Goal: Information Seeking & Learning: Compare options

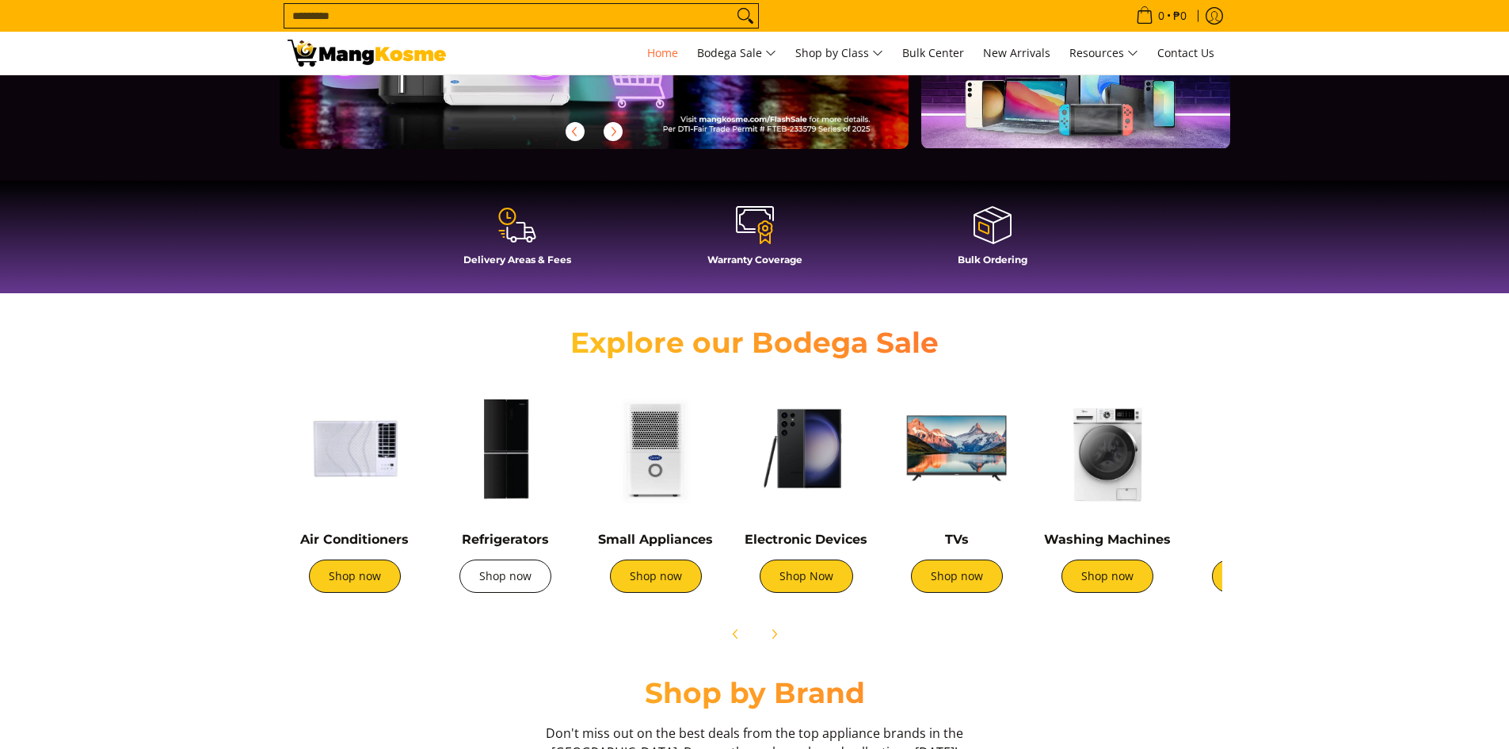
click at [501, 579] on link "Shop now" at bounding box center [505, 575] width 92 height 33
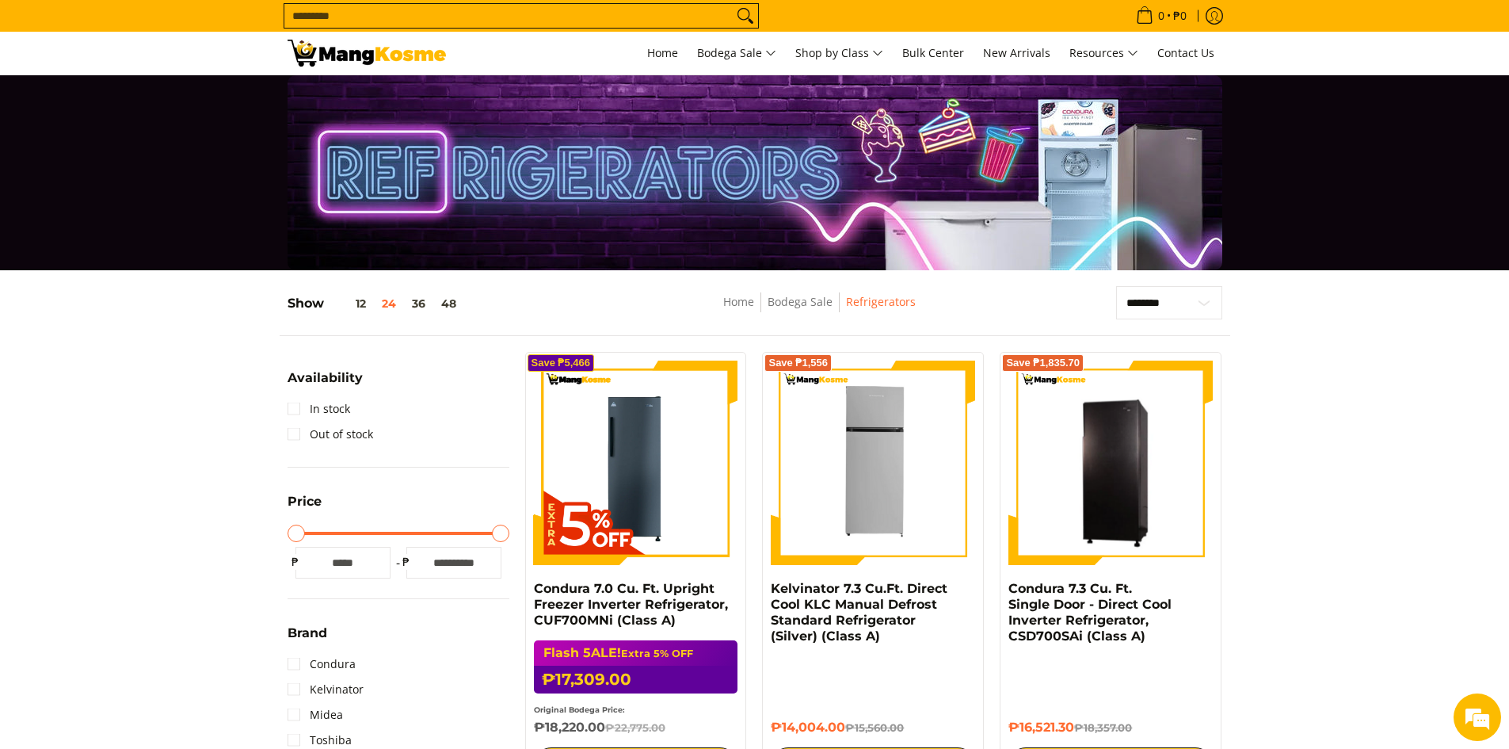
scroll to position [238, 0]
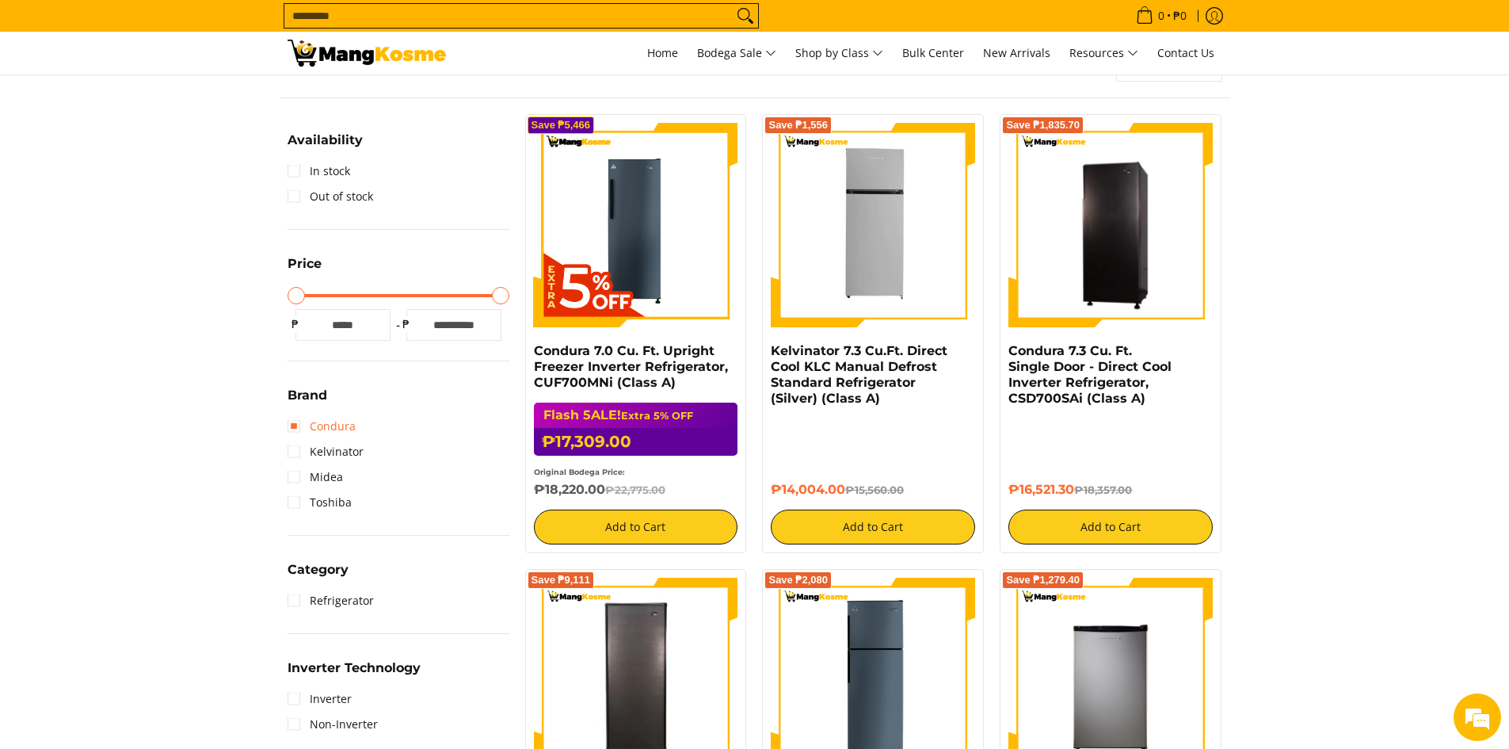
click at [295, 425] on link "Condura" at bounding box center [322, 426] width 68 height 25
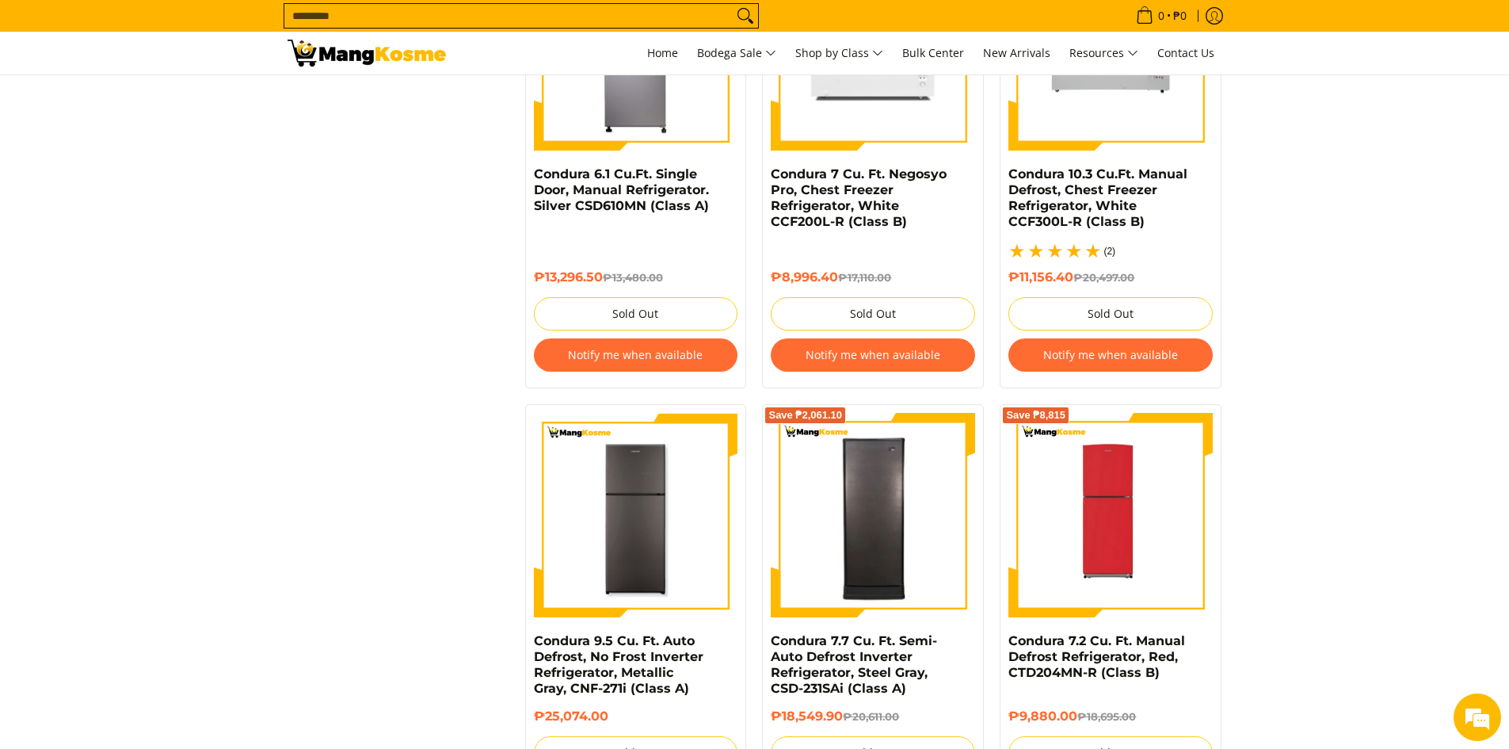
scroll to position [3380, 0]
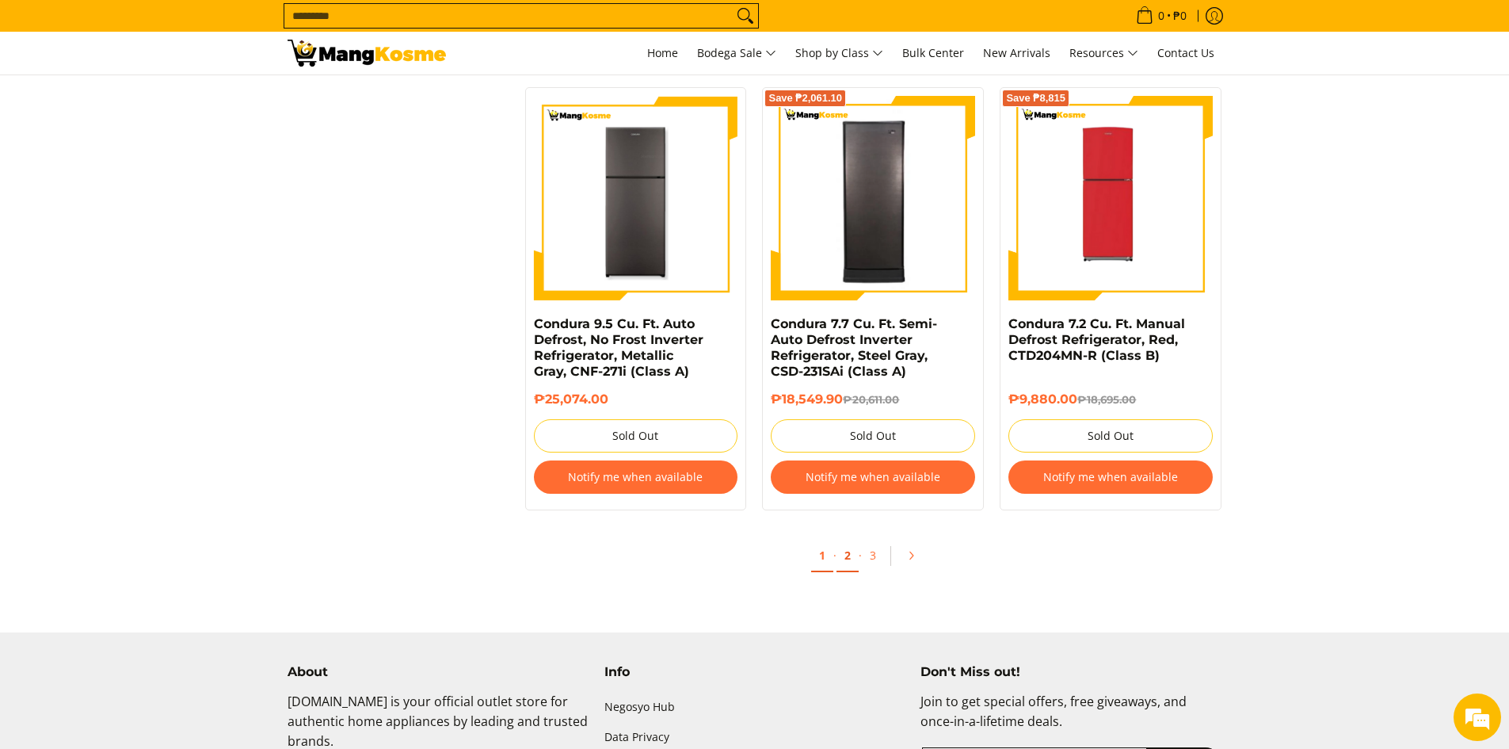
click at [848, 558] on link "2" at bounding box center [848, 555] width 22 height 32
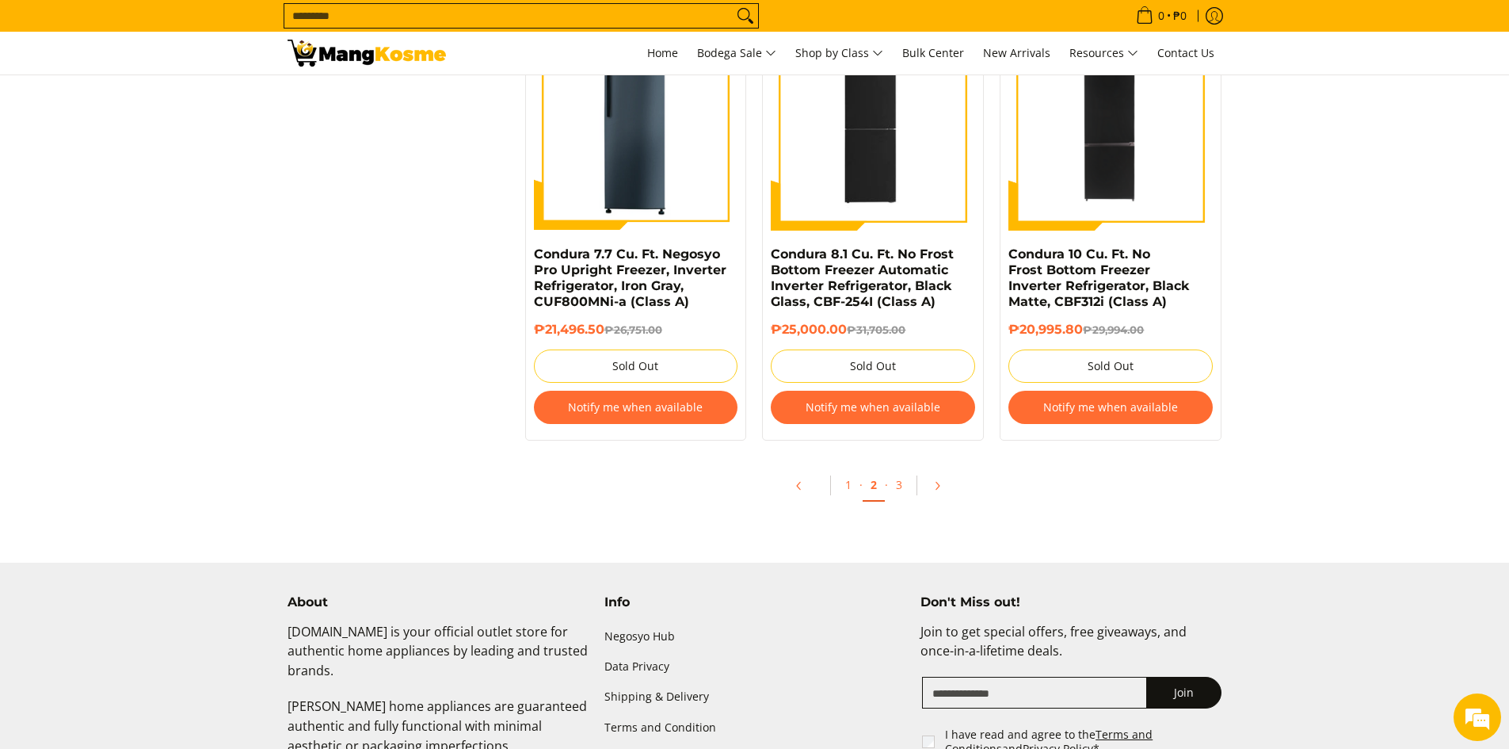
scroll to position [3248, 0]
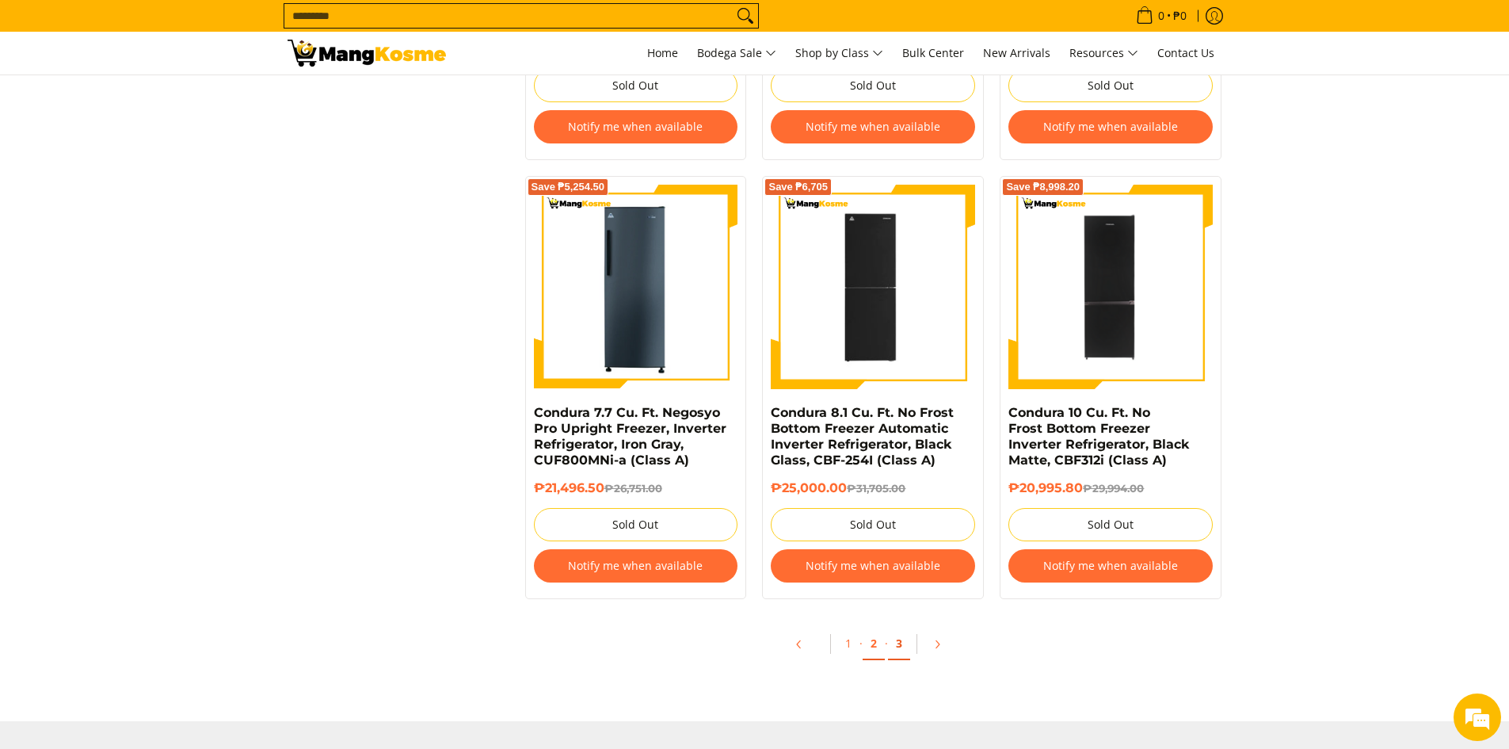
click at [905, 650] on link "3" at bounding box center [899, 643] width 22 height 32
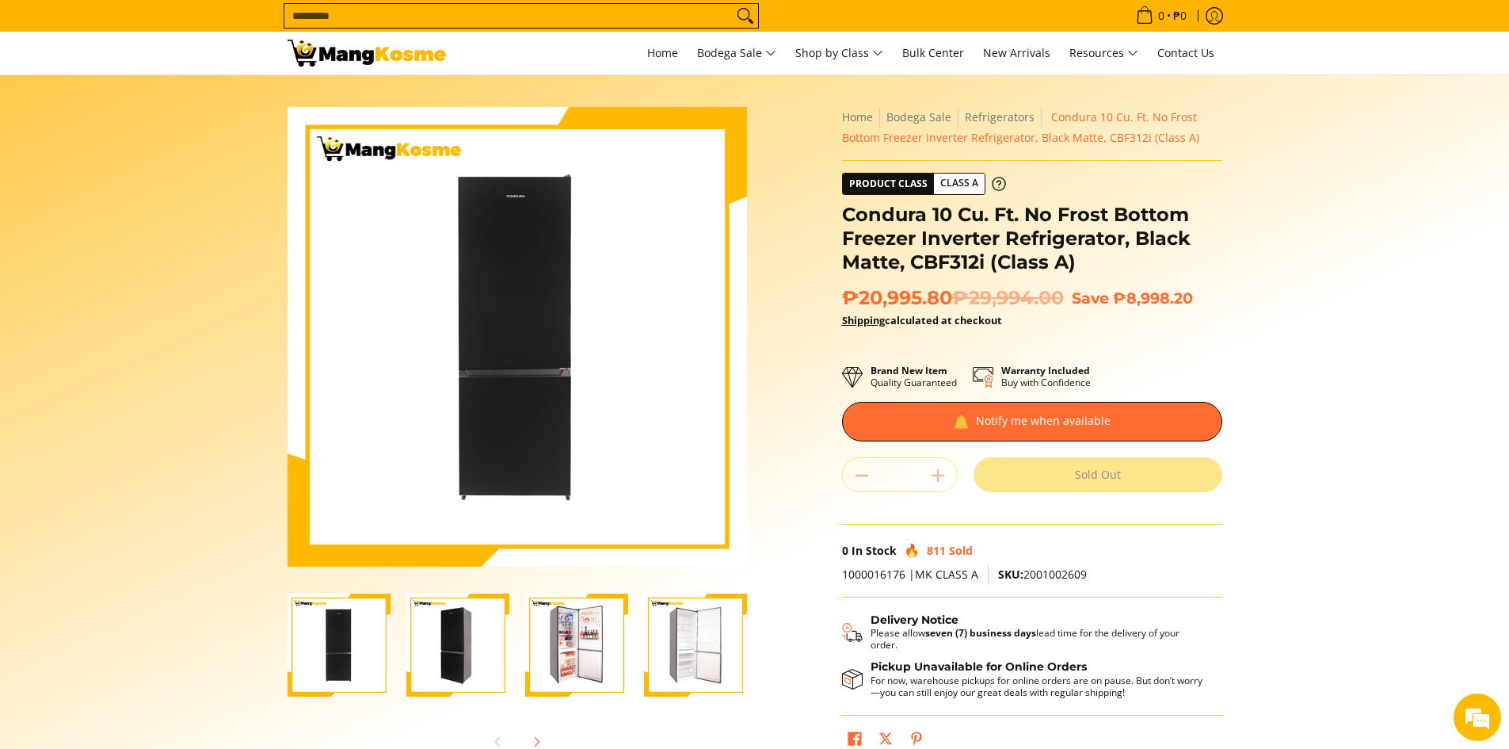
click at [545, 641] on img "Condura 10 Cu. Ft. No Frost Bottom Freezer Inverter Refrigerator, Black Matte, …" at bounding box center [576, 644] width 103 height 103
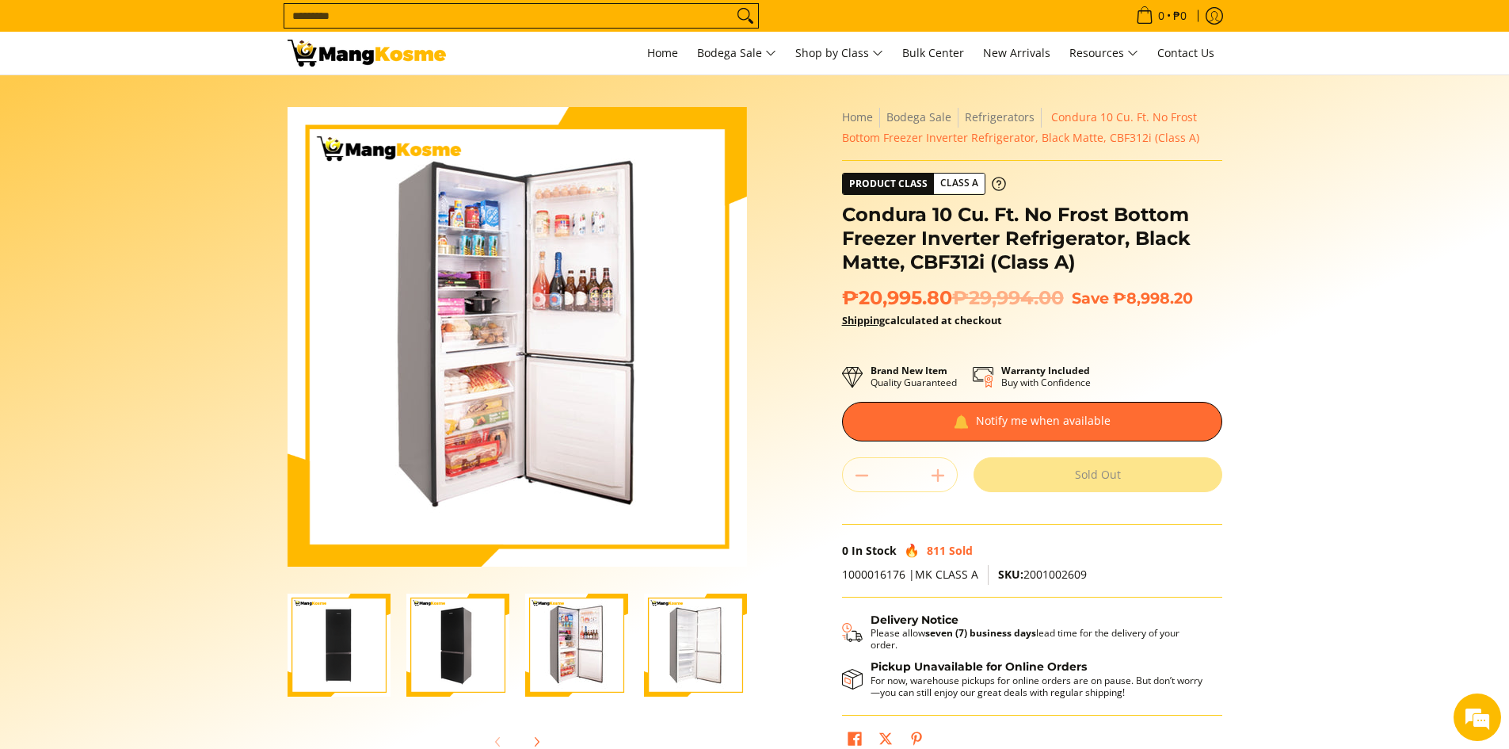
click at [696, 658] on img "Condura 10 Cu. Ft. No Frost Bottom Freezer Inverter Refrigerator, Black Matte, …" at bounding box center [695, 644] width 103 height 103
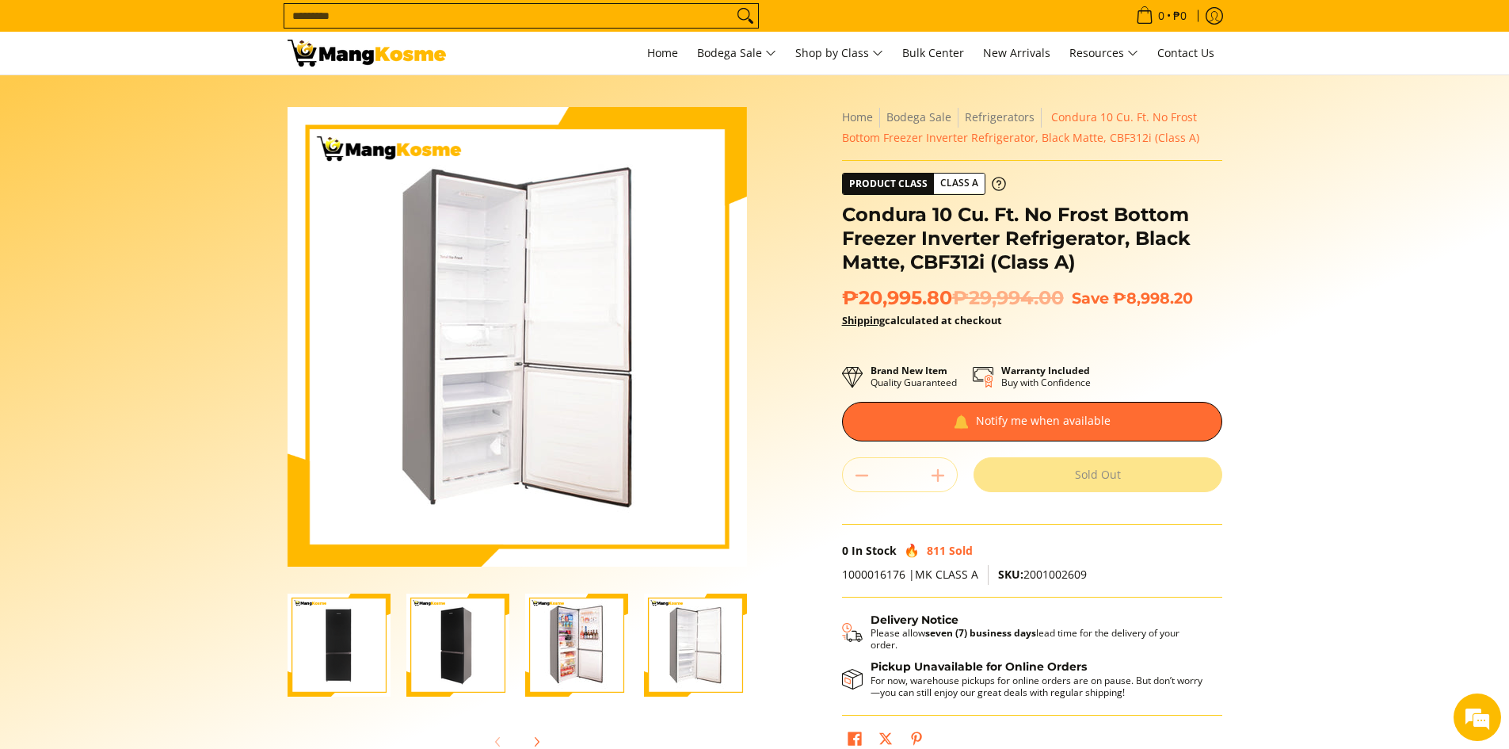
click at [723, 664] on img "Condura 10 Cu. Ft. No Frost Bottom Freezer Inverter Refrigerator, Black Matte, …" at bounding box center [695, 644] width 103 height 103
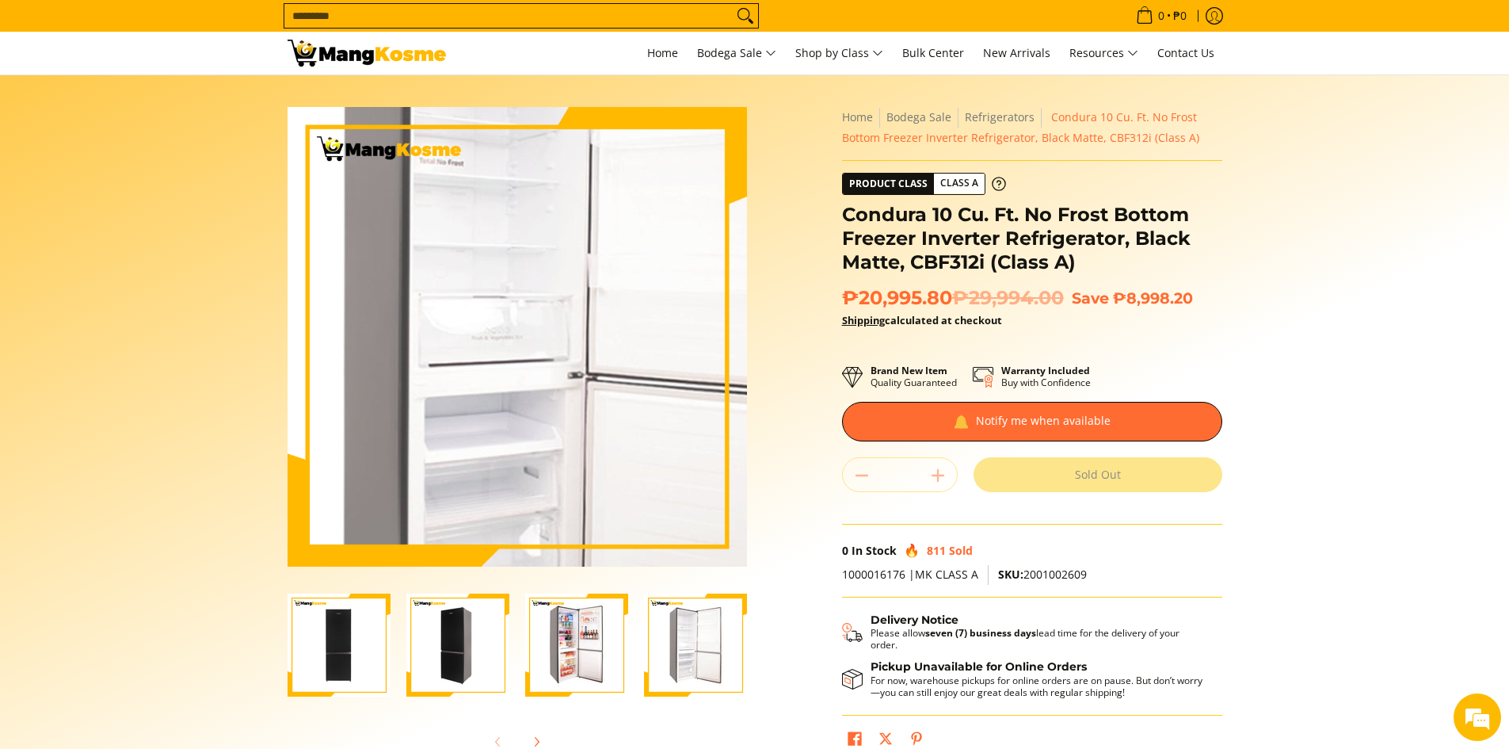
click at [482, 305] on img at bounding box center [517, 336] width 459 height 459
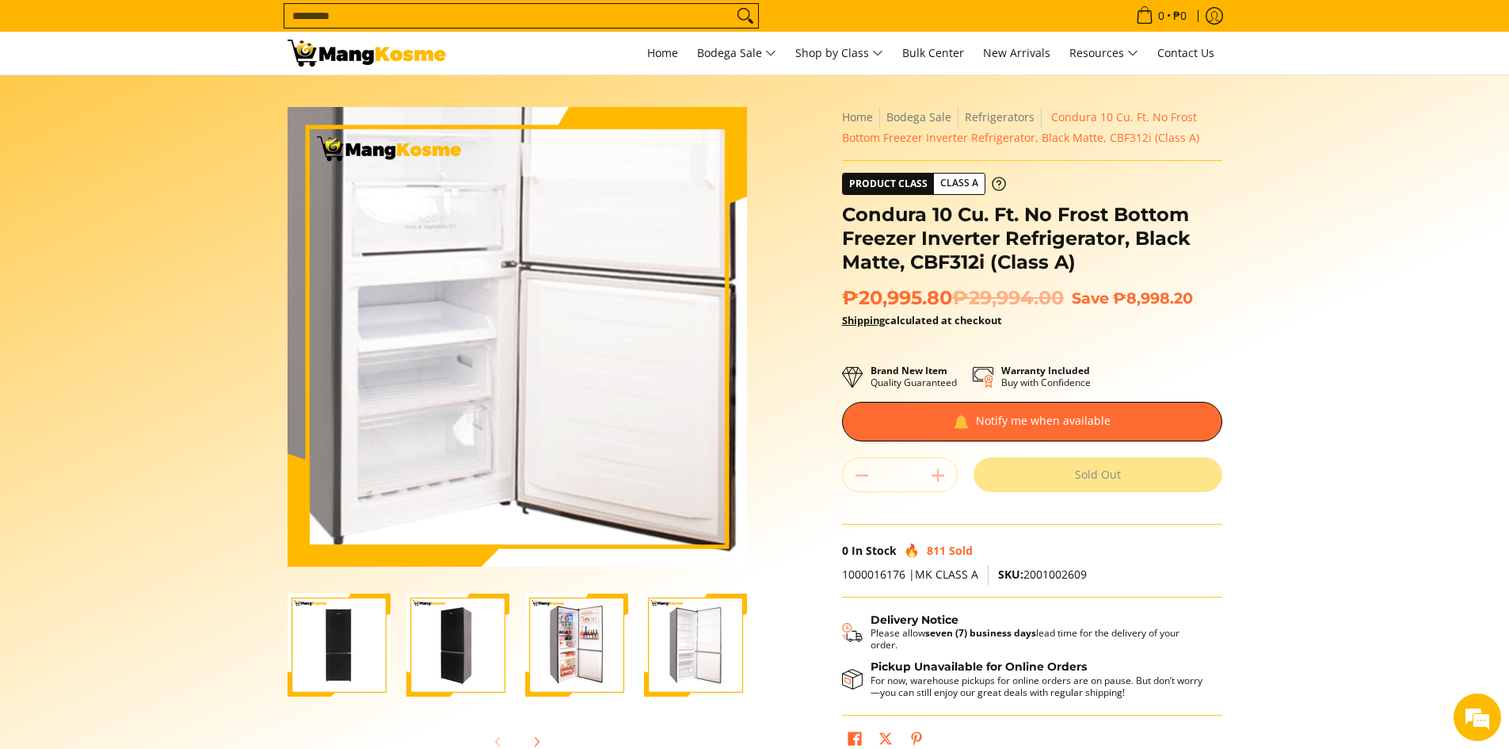
click at [522, 400] on img at bounding box center [517, 336] width 459 height 459
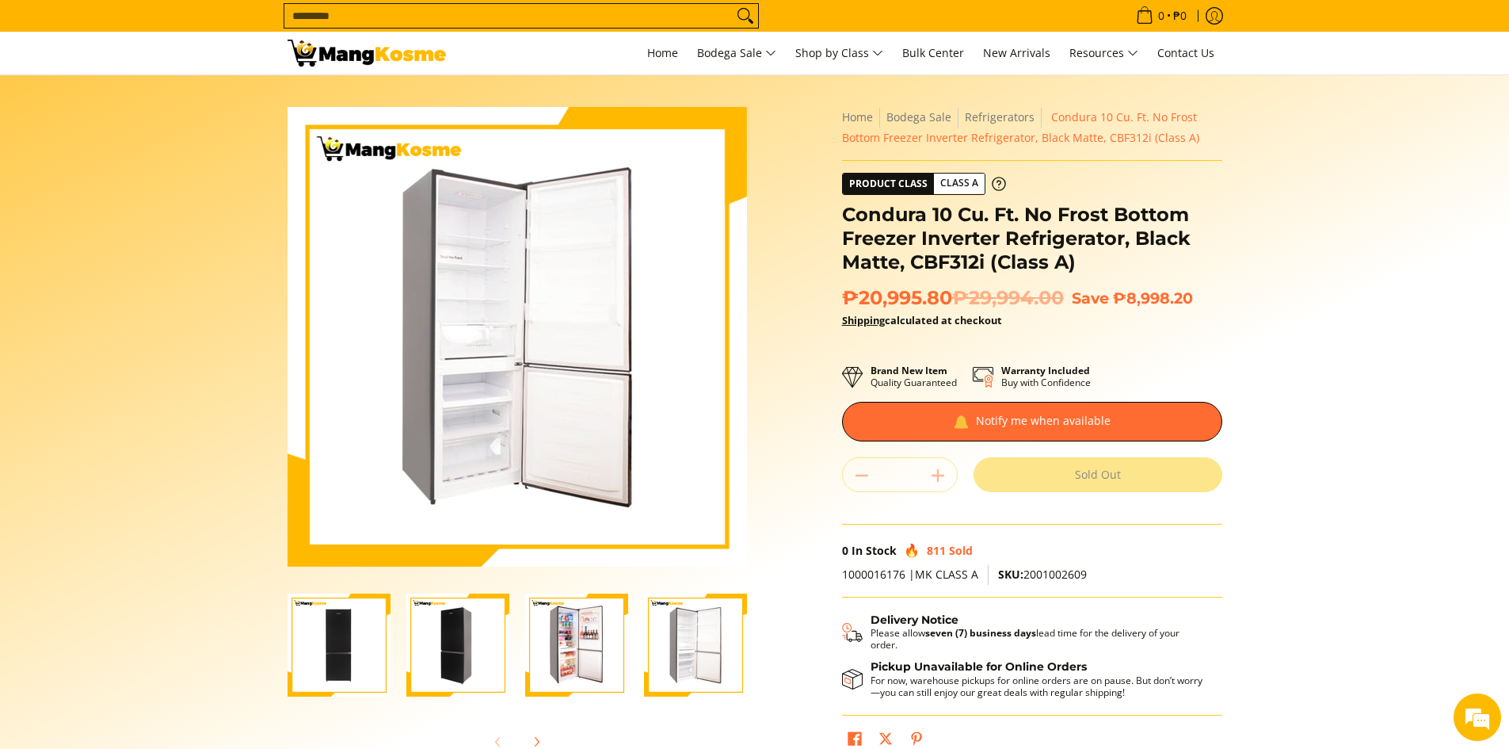
scroll to position [158, 0]
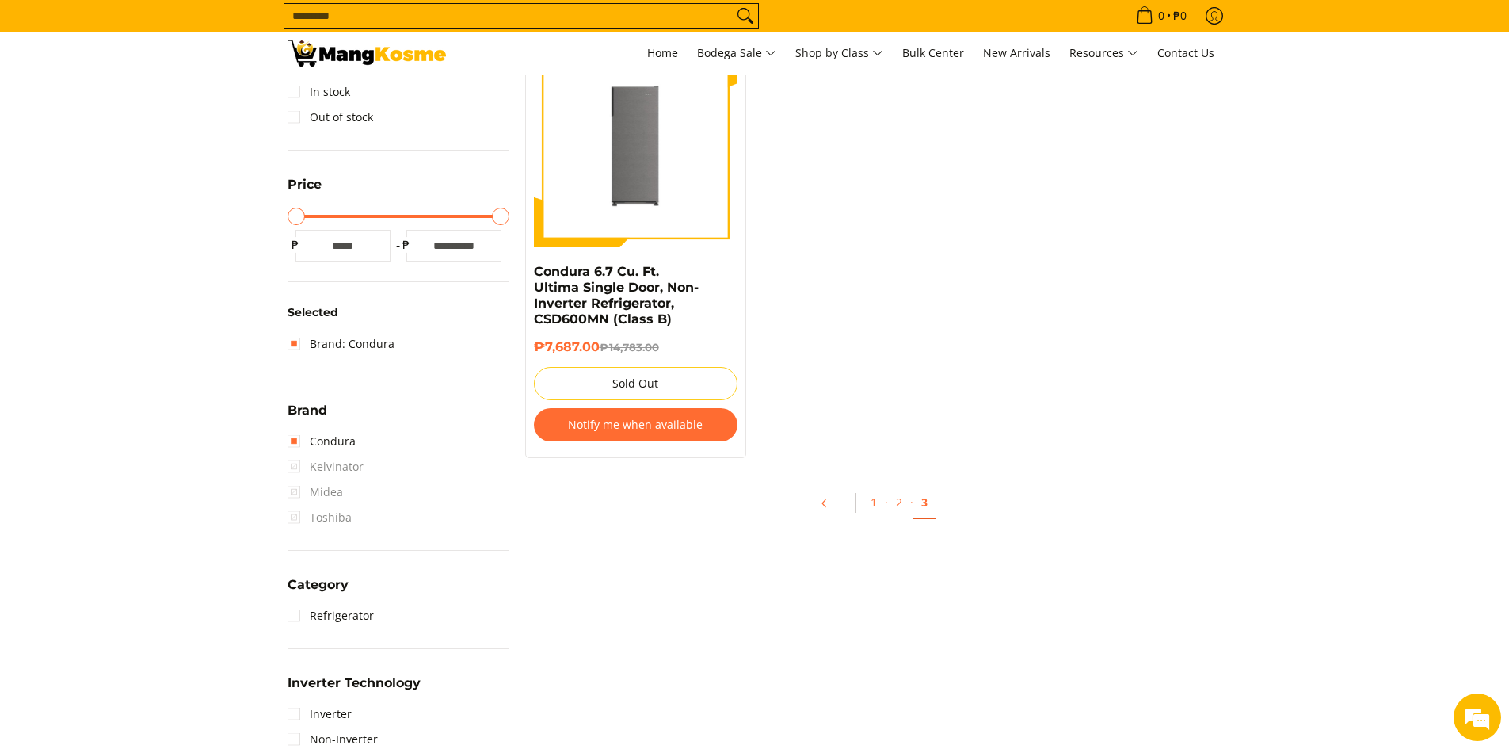
scroll to position [396, 0]
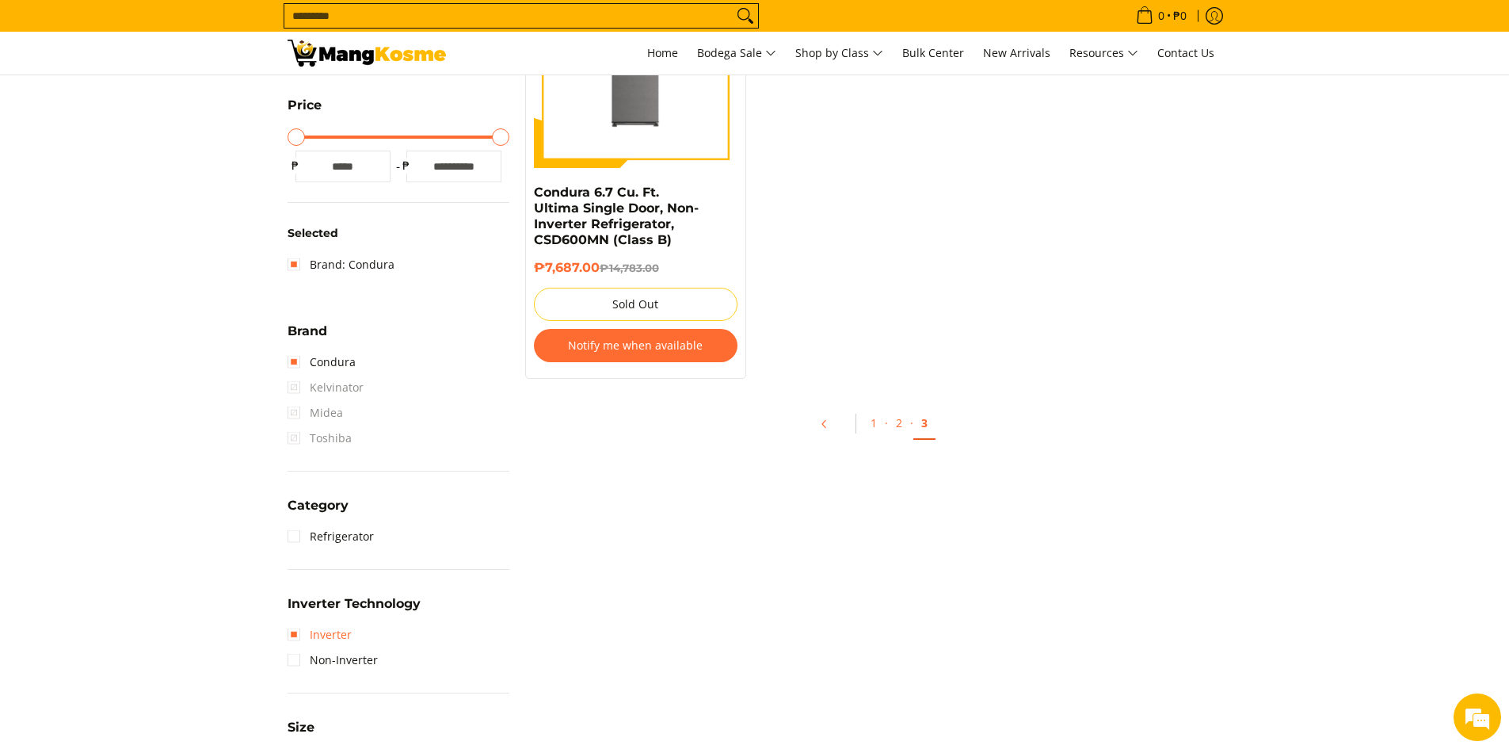
click at [303, 639] on link "Inverter" at bounding box center [320, 634] width 64 height 25
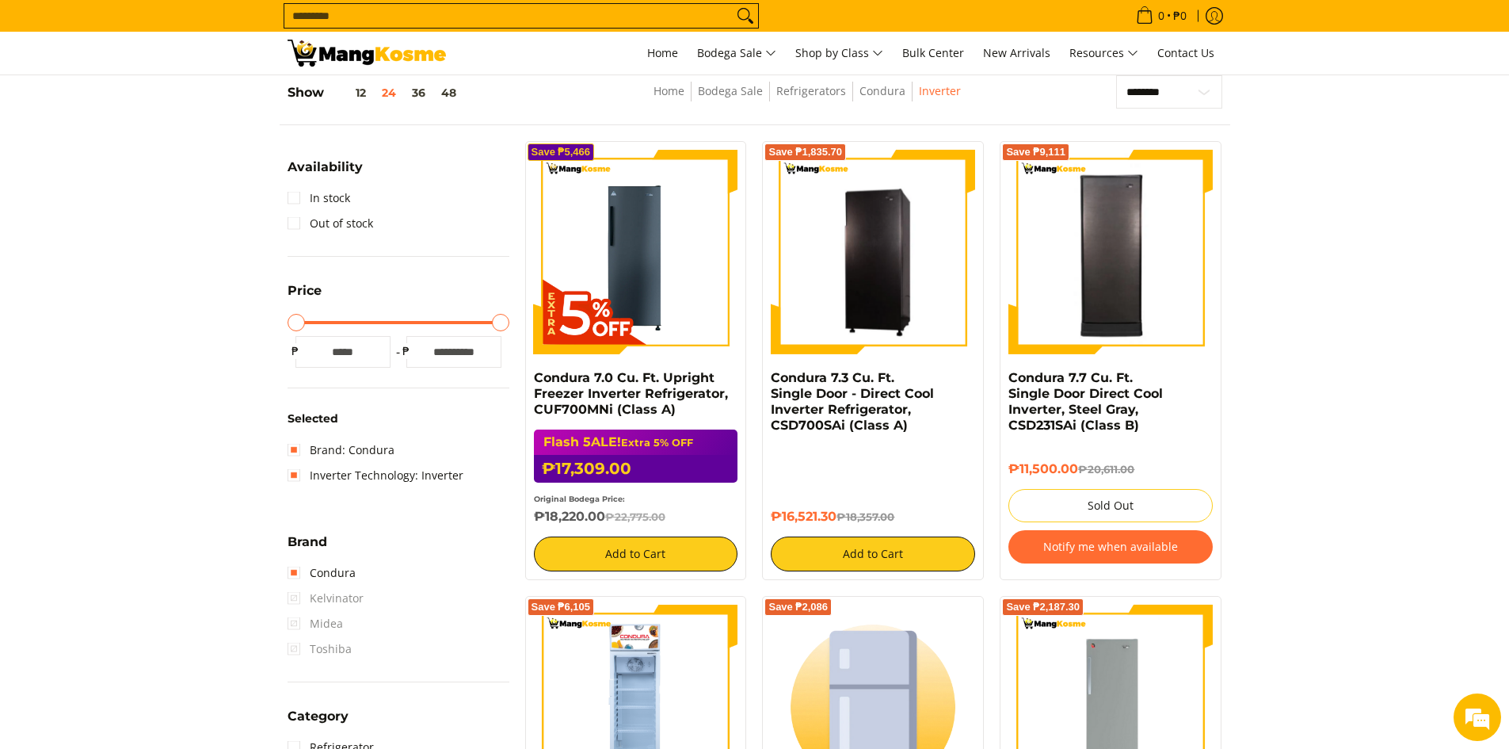
scroll to position [448, 0]
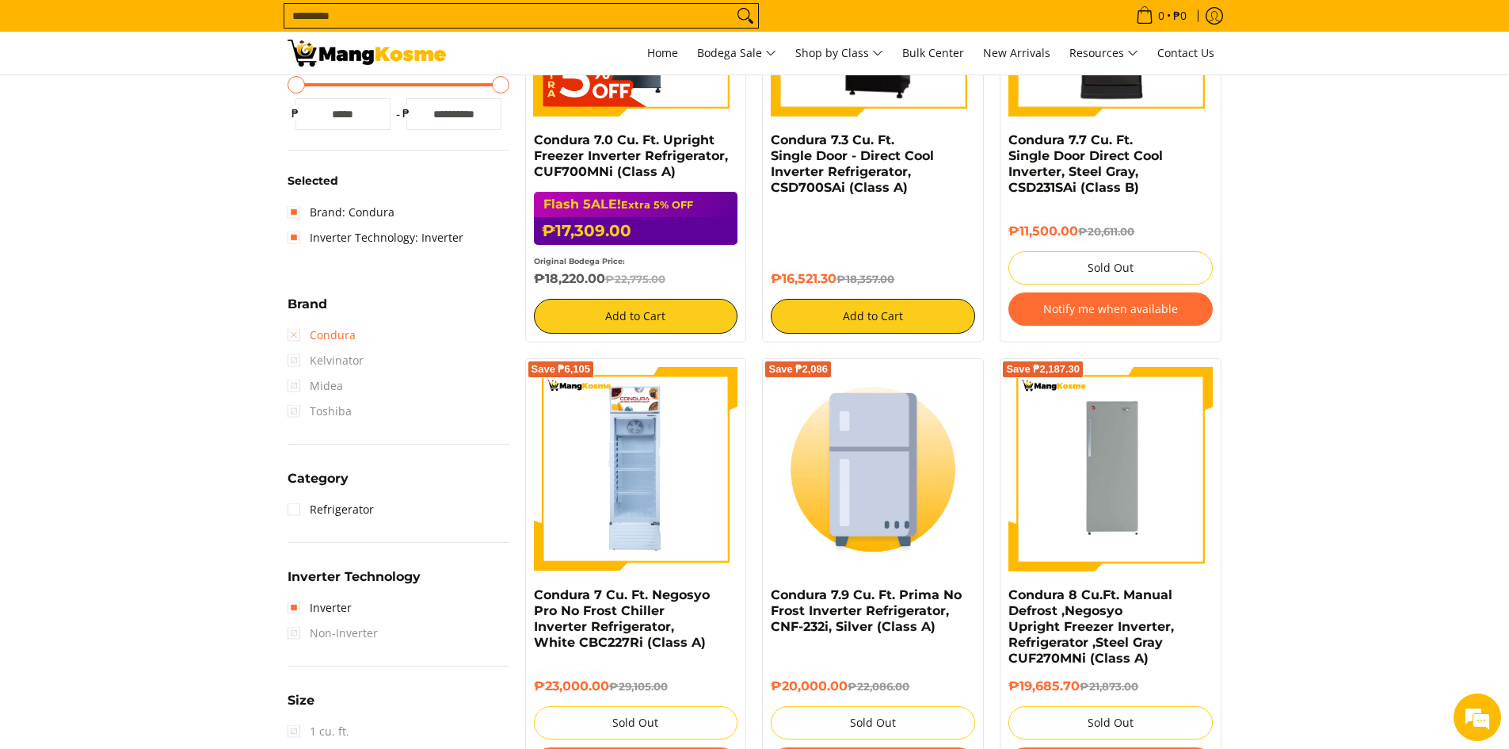
click at [297, 332] on link "Condura" at bounding box center [322, 334] width 68 height 25
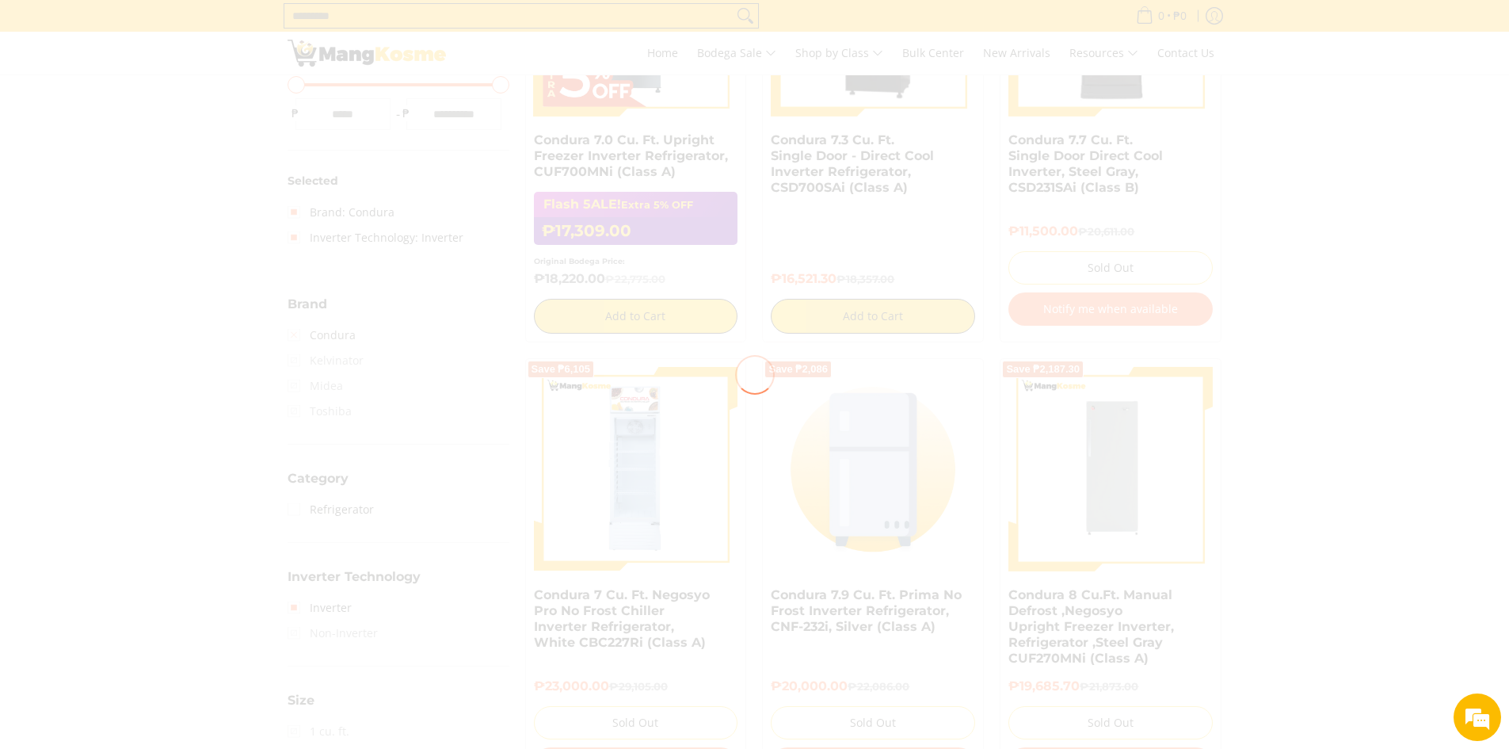
scroll to position [0, 0]
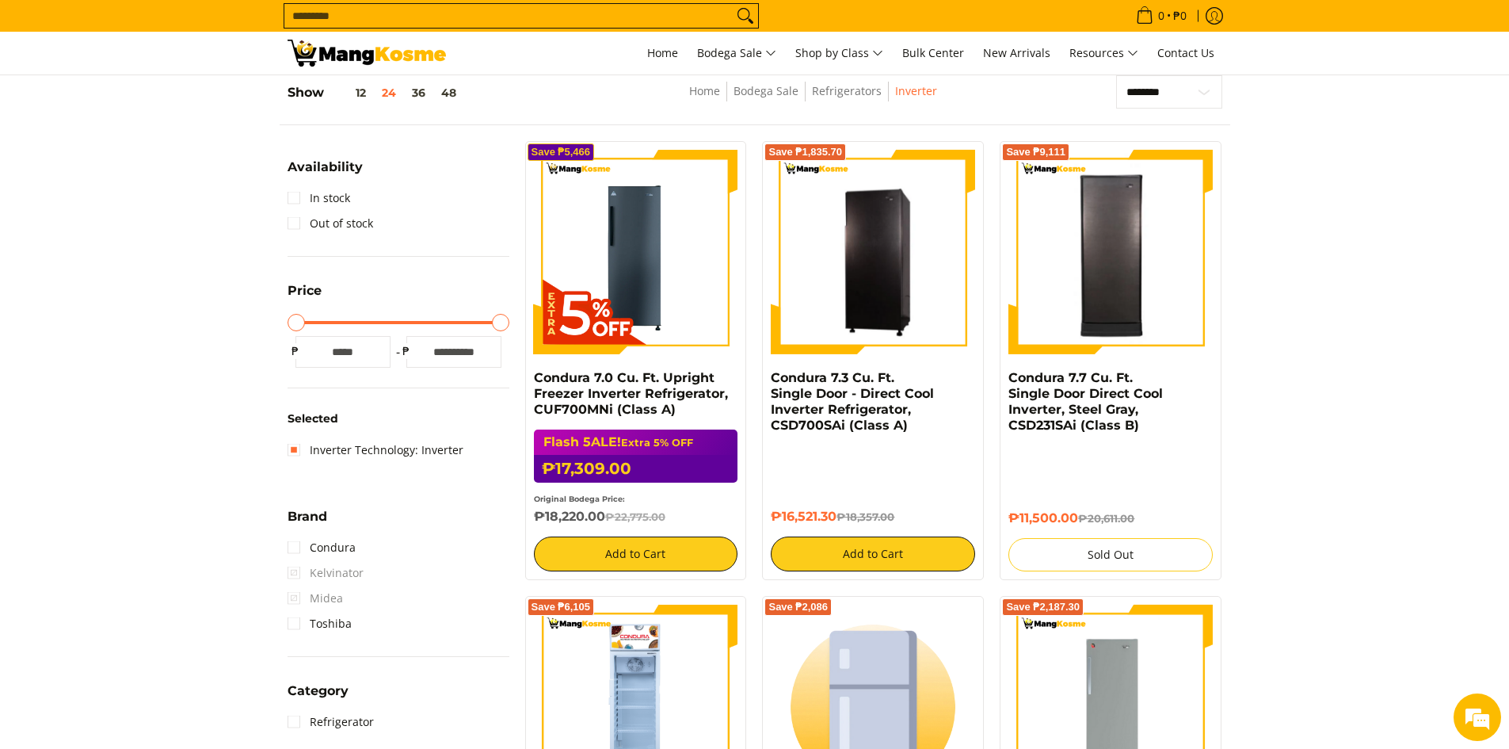
scroll to position [369, 0]
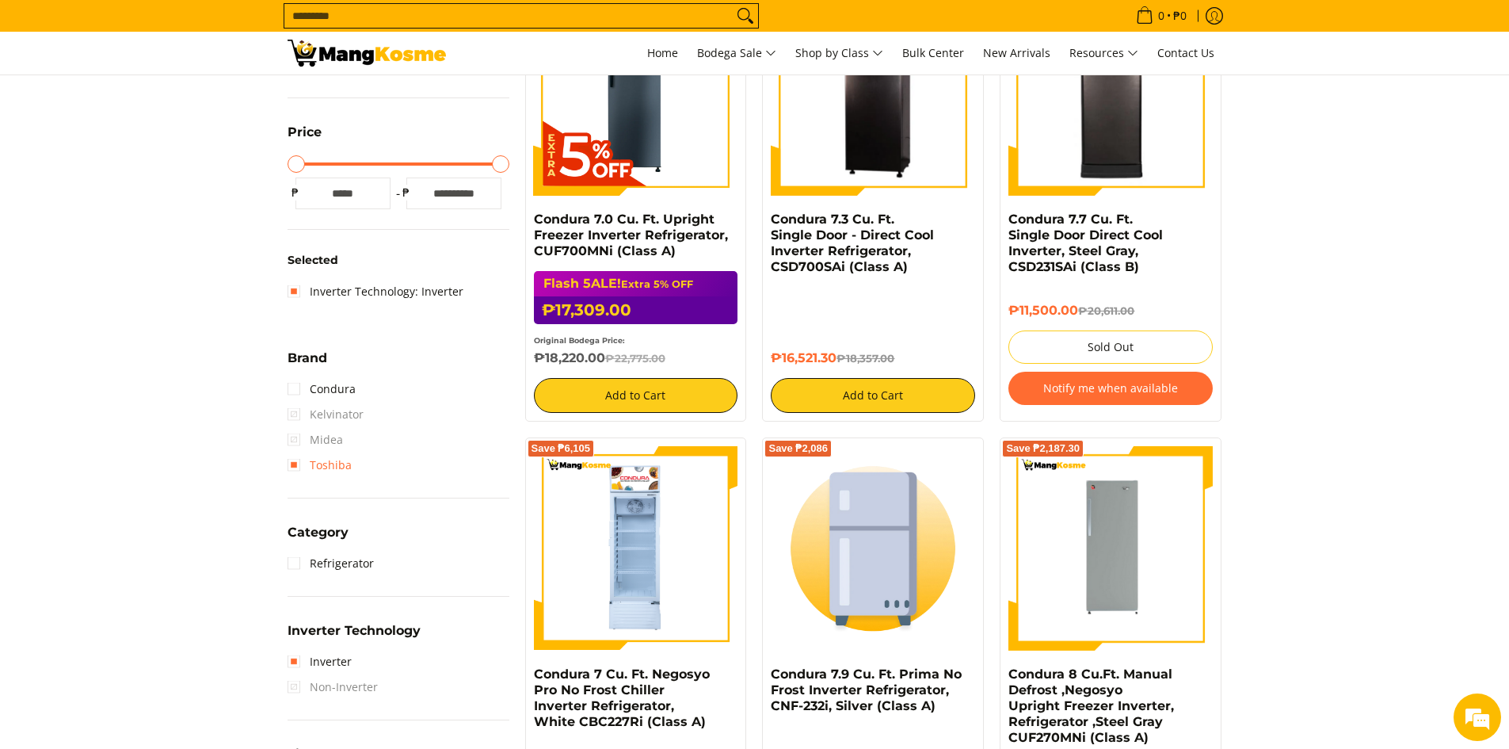
click at [304, 471] on link "Toshiba" at bounding box center [320, 464] width 64 height 25
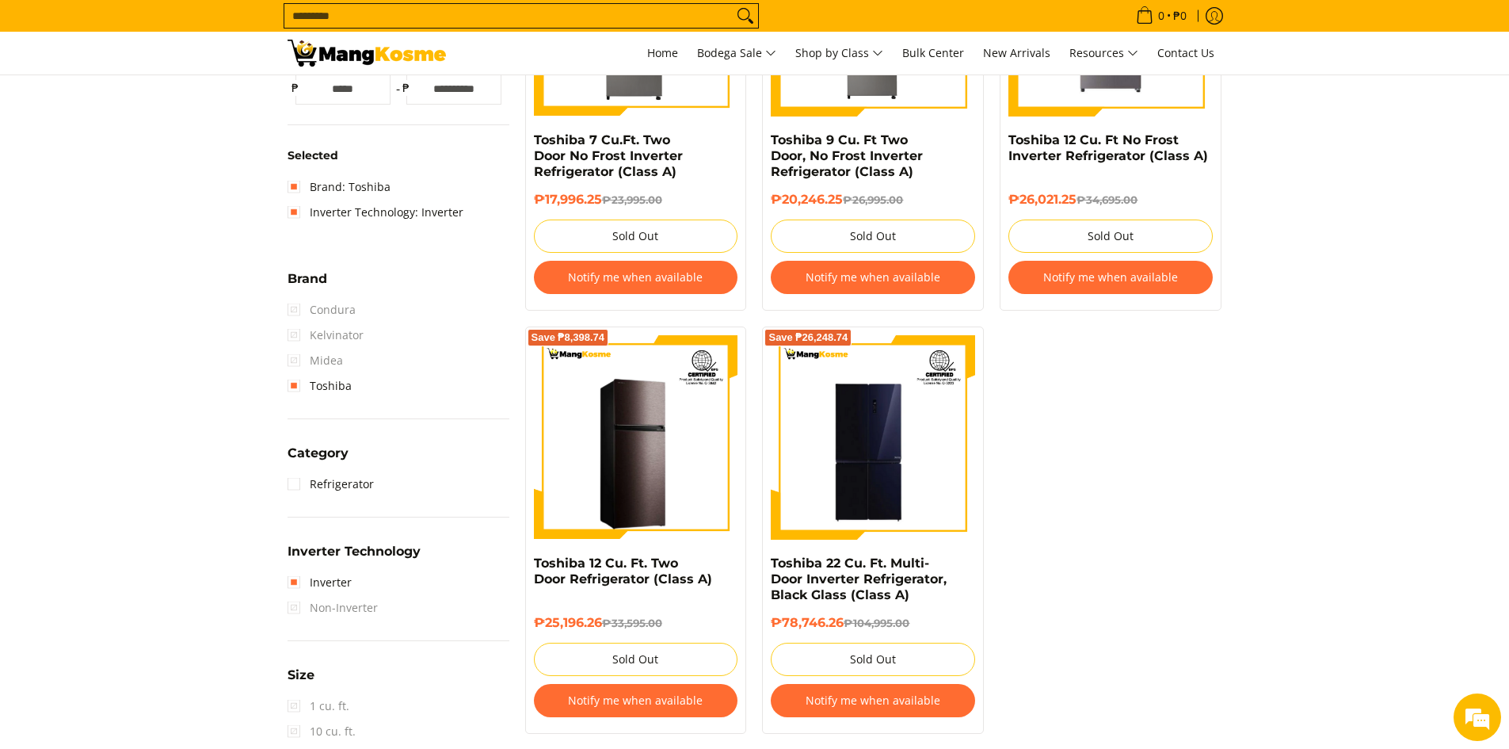
scroll to position [211, 0]
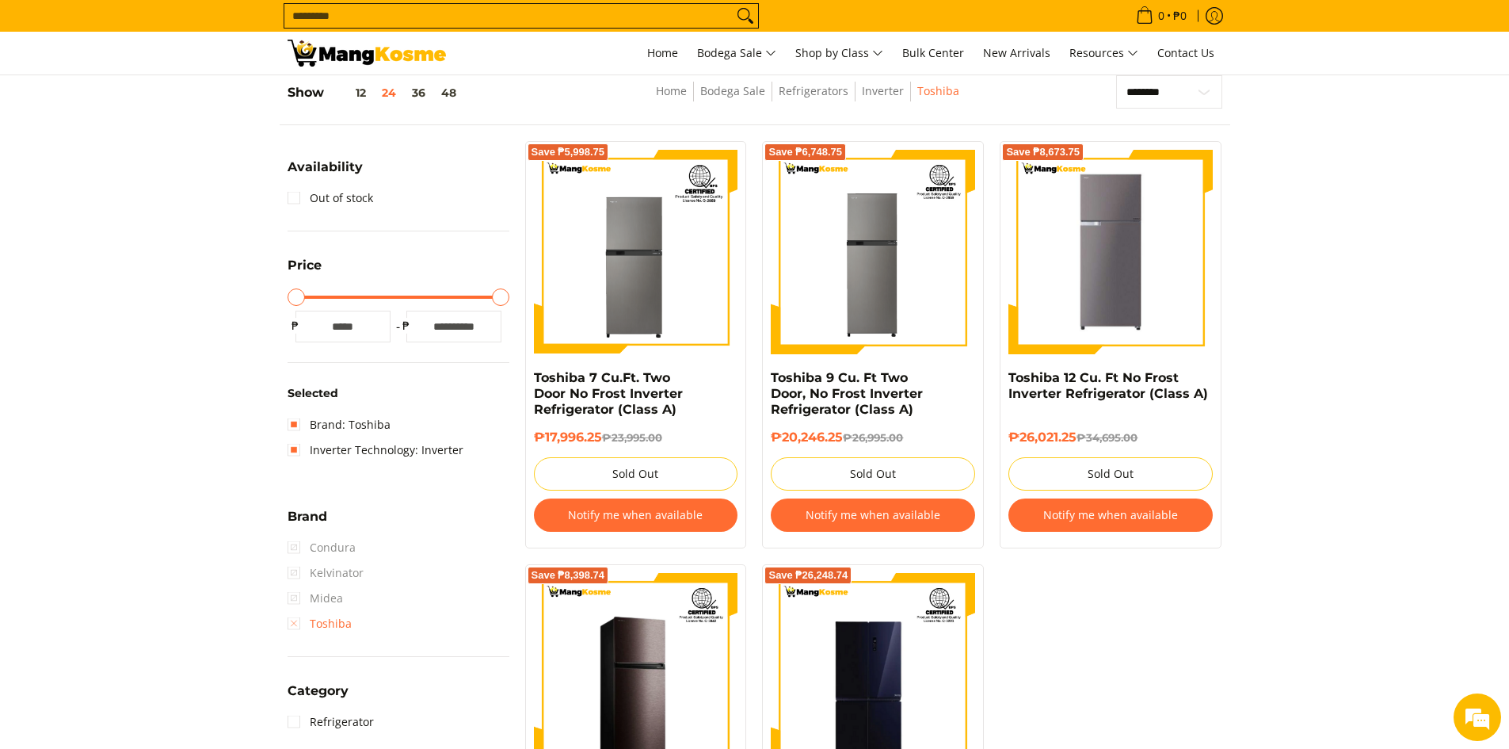
click at [292, 623] on link "Toshiba" at bounding box center [320, 623] width 64 height 25
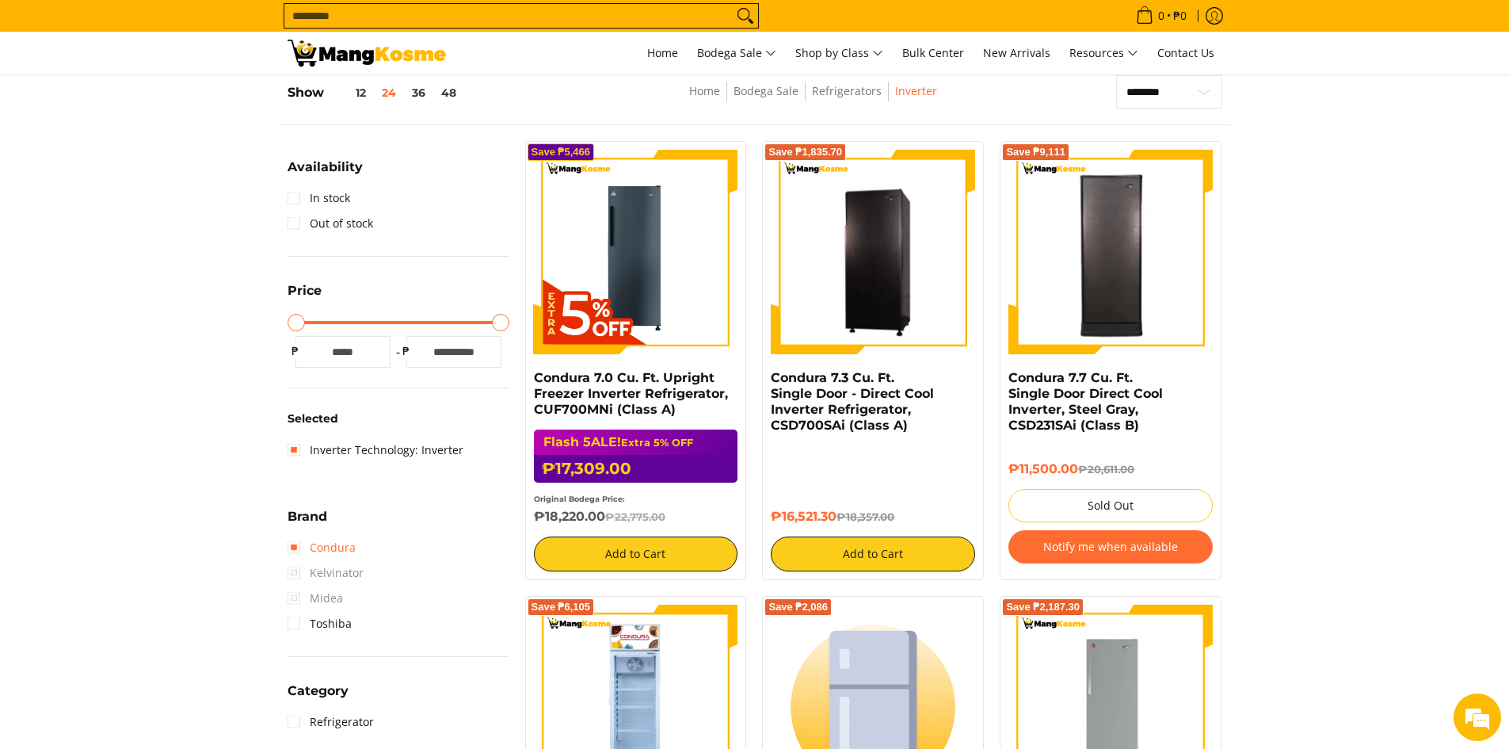
click at [294, 550] on link "Condura" at bounding box center [322, 547] width 68 height 25
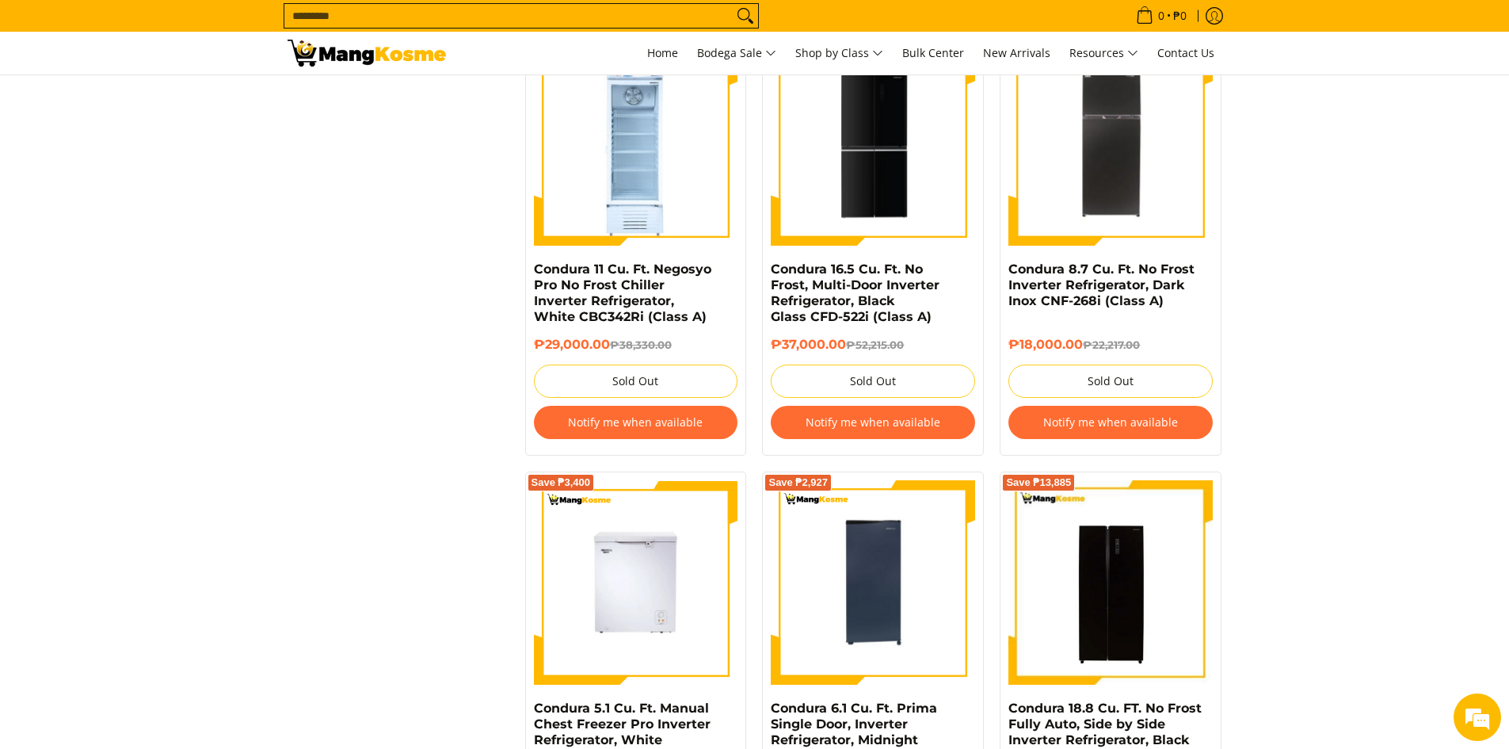
scroll to position [3221, 0]
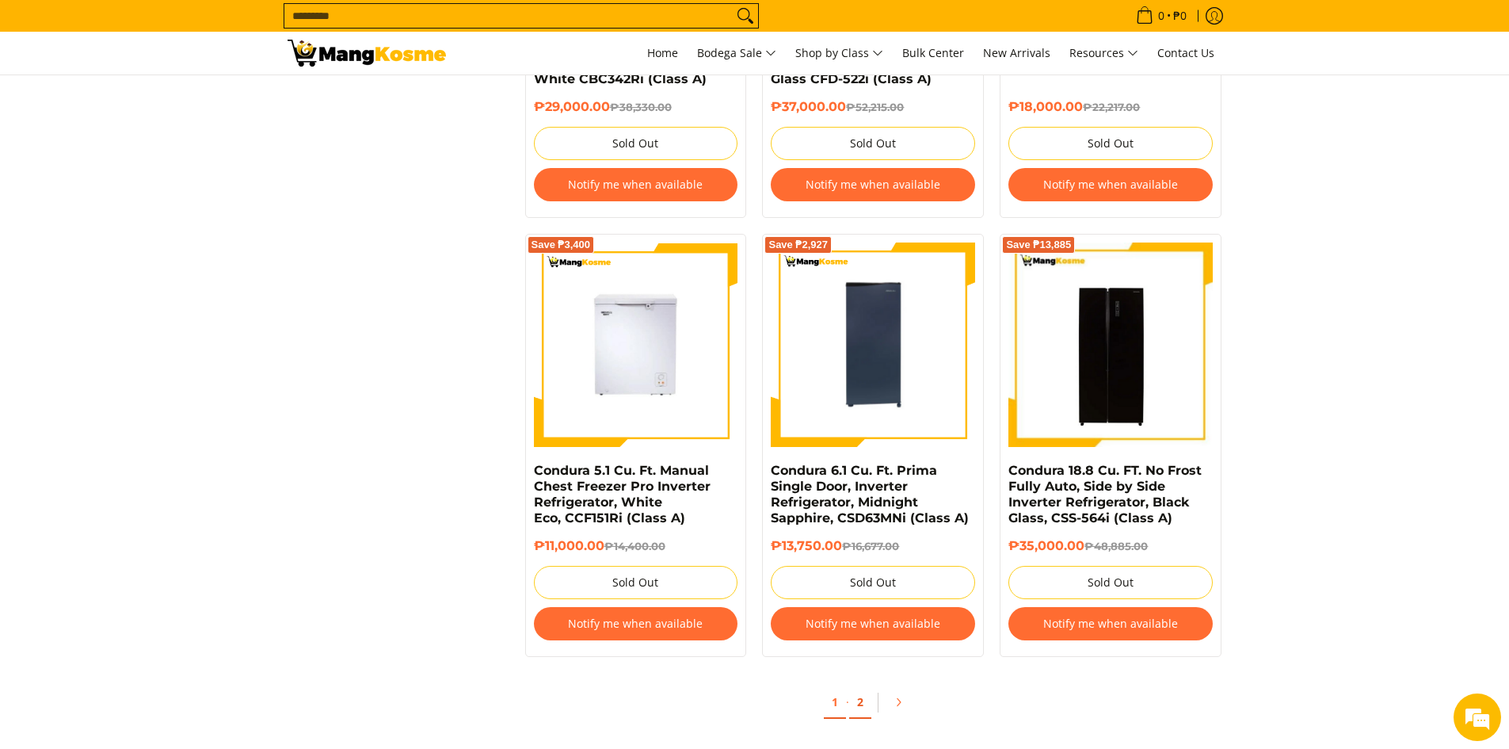
click at [852, 714] on link "2" at bounding box center [860, 702] width 22 height 32
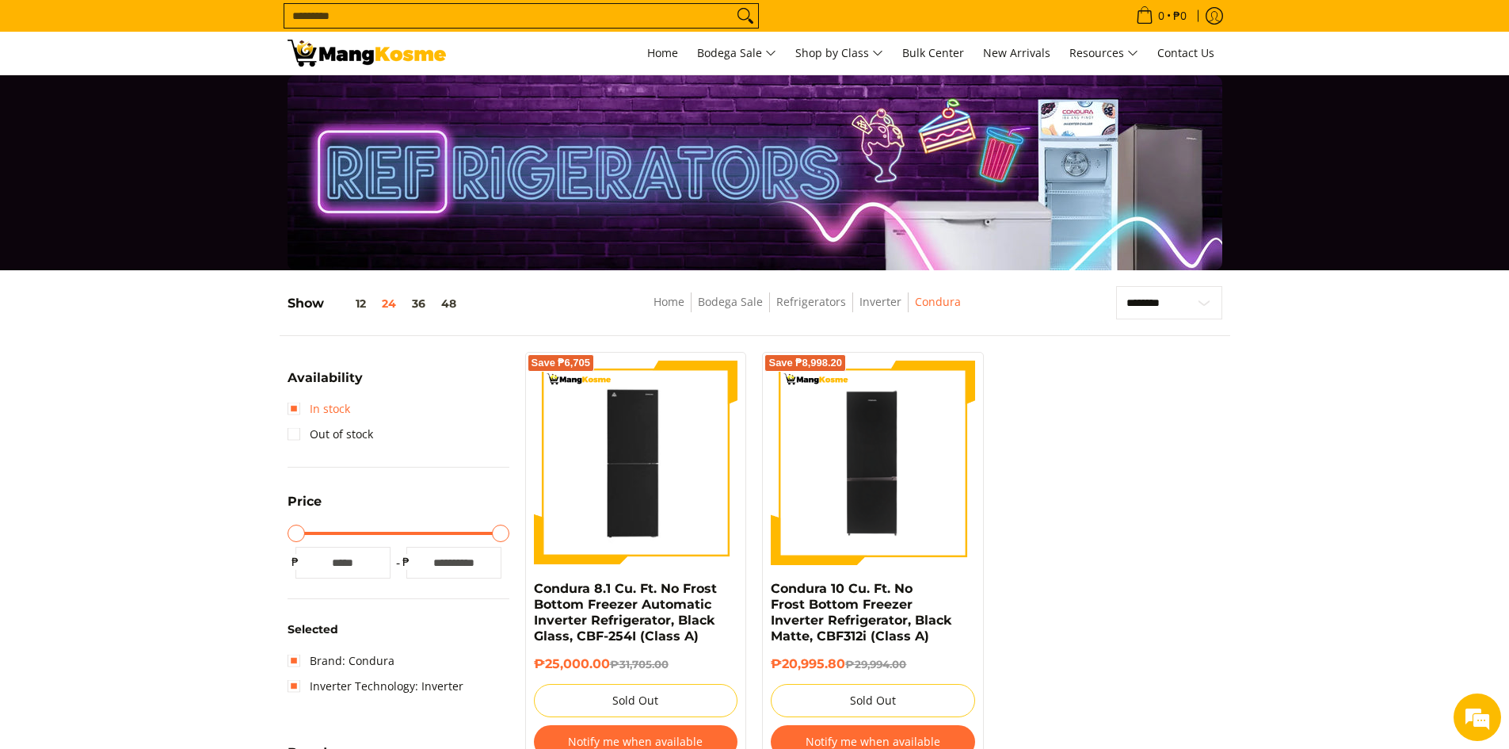
click at [302, 399] on link "In stock" at bounding box center [319, 408] width 63 height 25
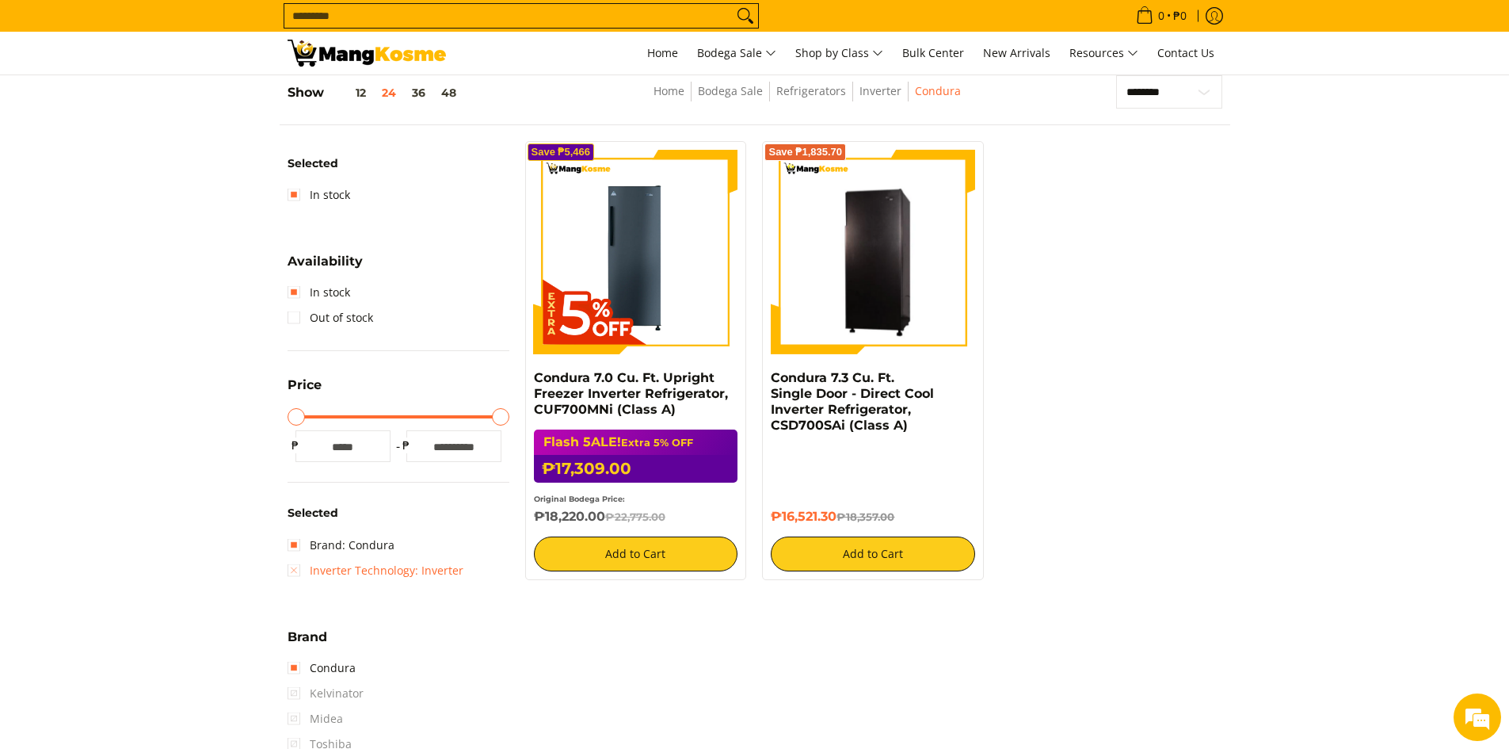
scroll to position [290, 0]
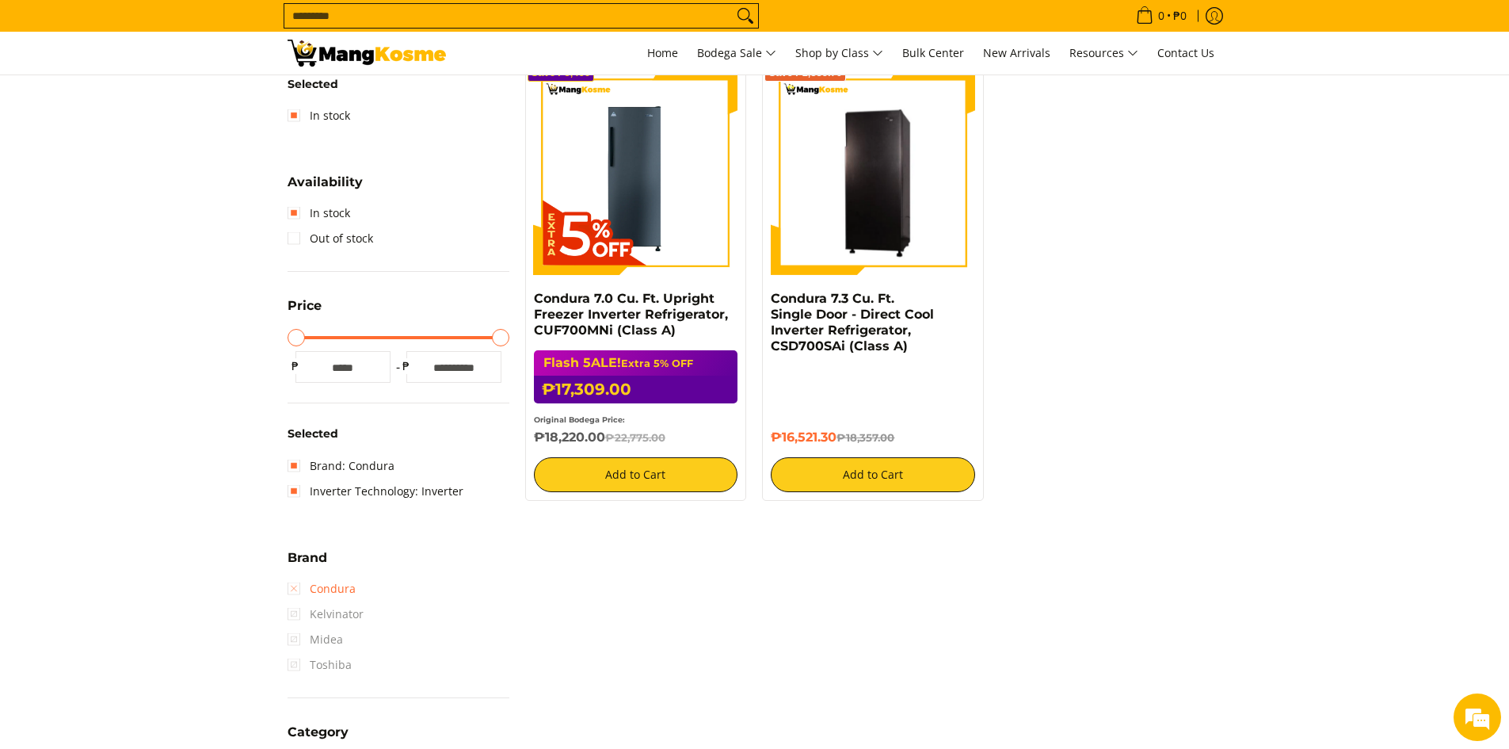
click at [292, 581] on link "Condura" at bounding box center [322, 588] width 68 height 25
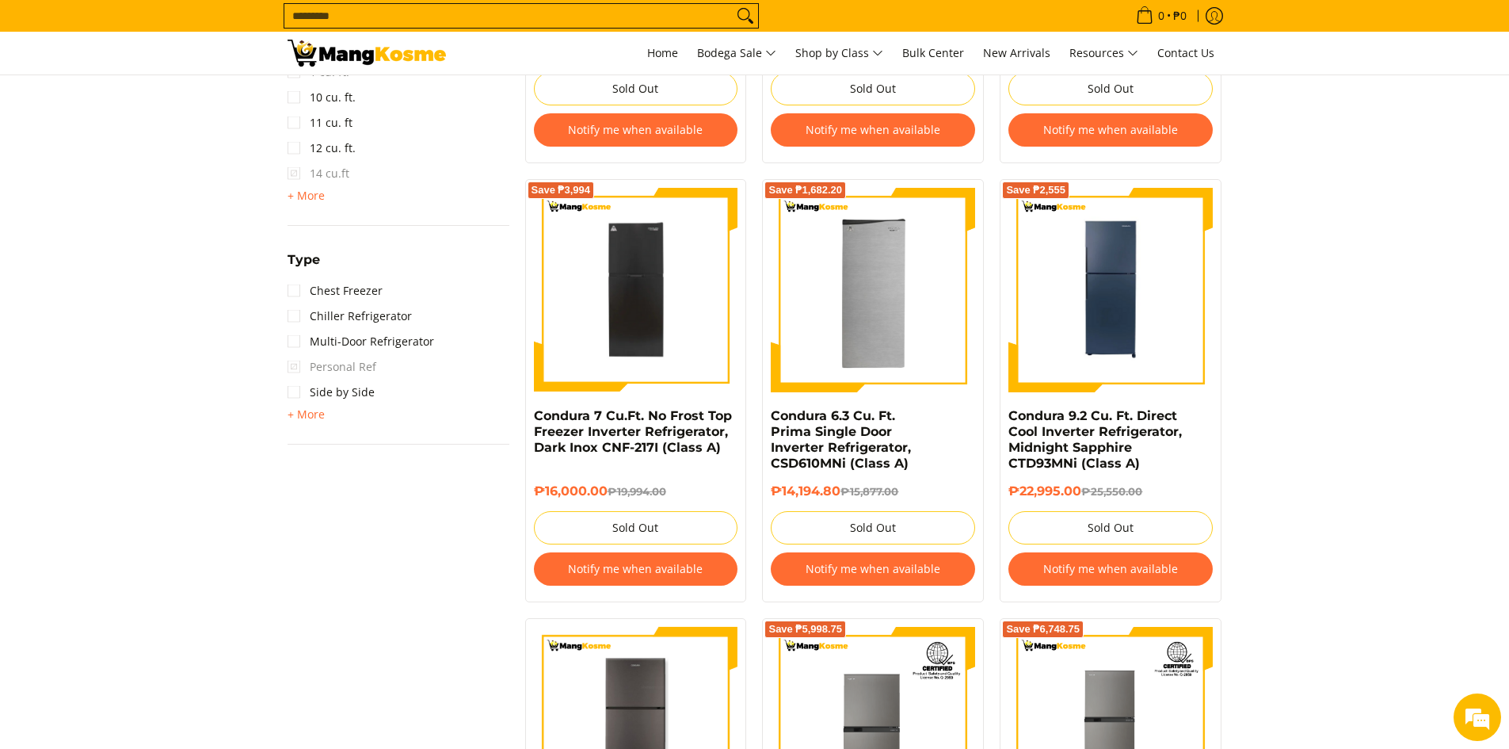
scroll to position [1003, 0]
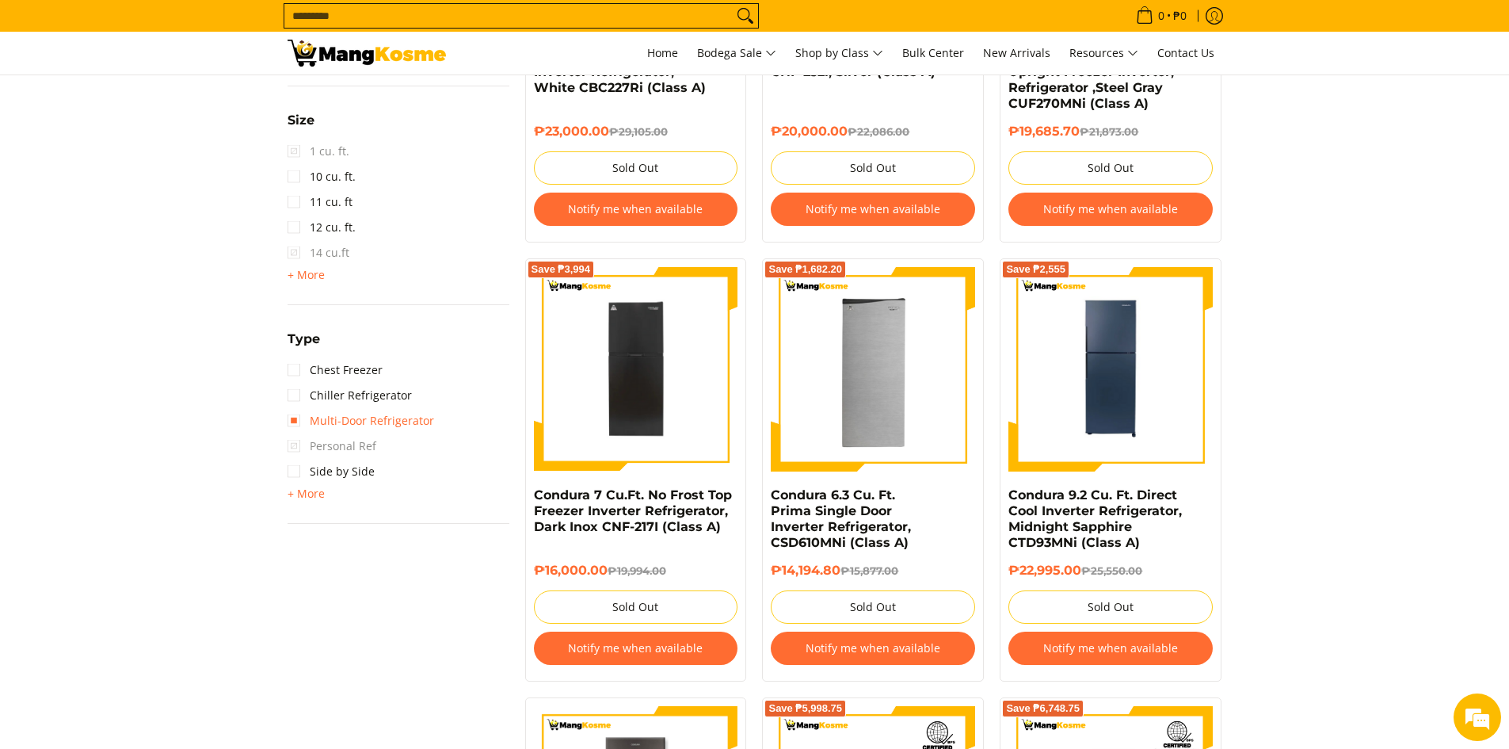
click at [299, 421] on link "Multi-Door Refrigerator" at bounding box center [361, 420] width 147 height 25
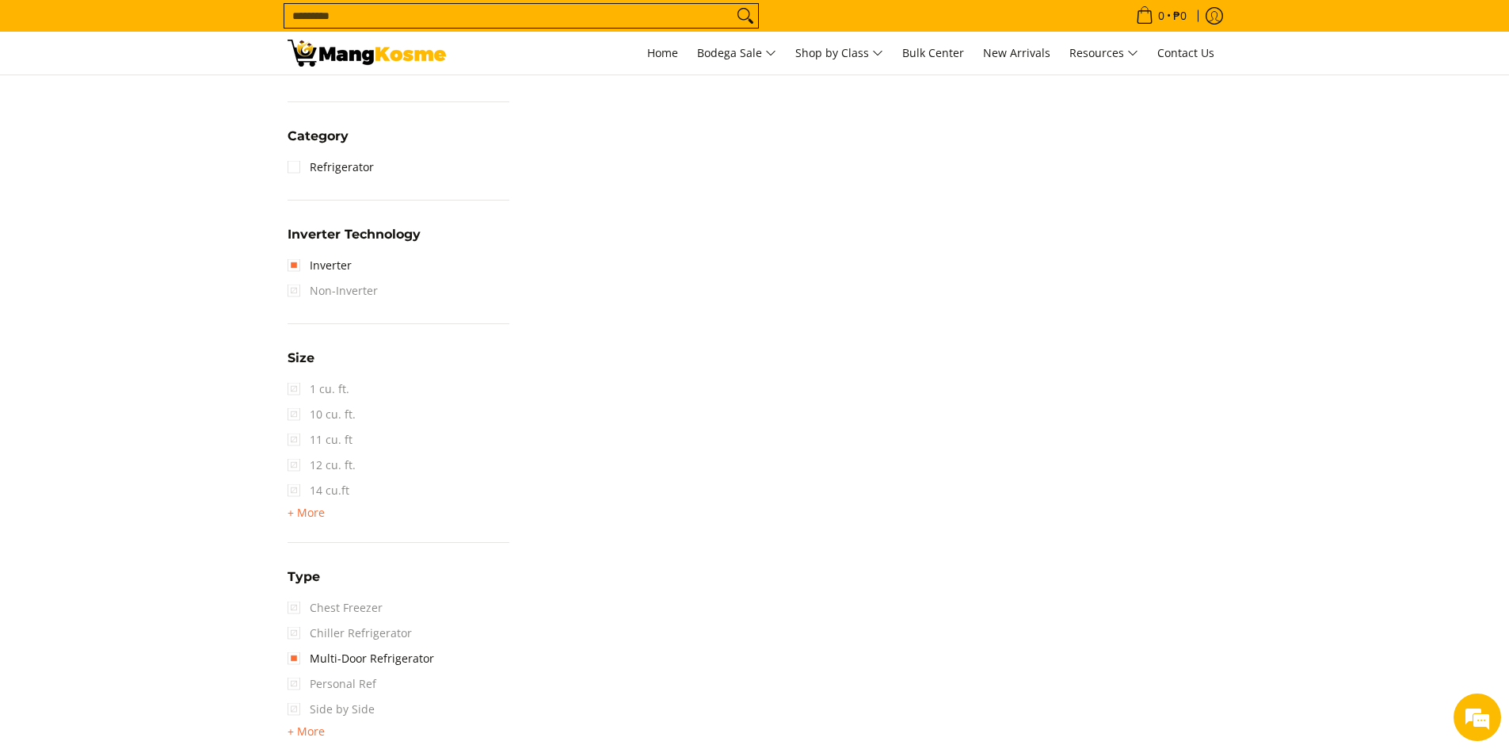
scroll to position [844, 0]
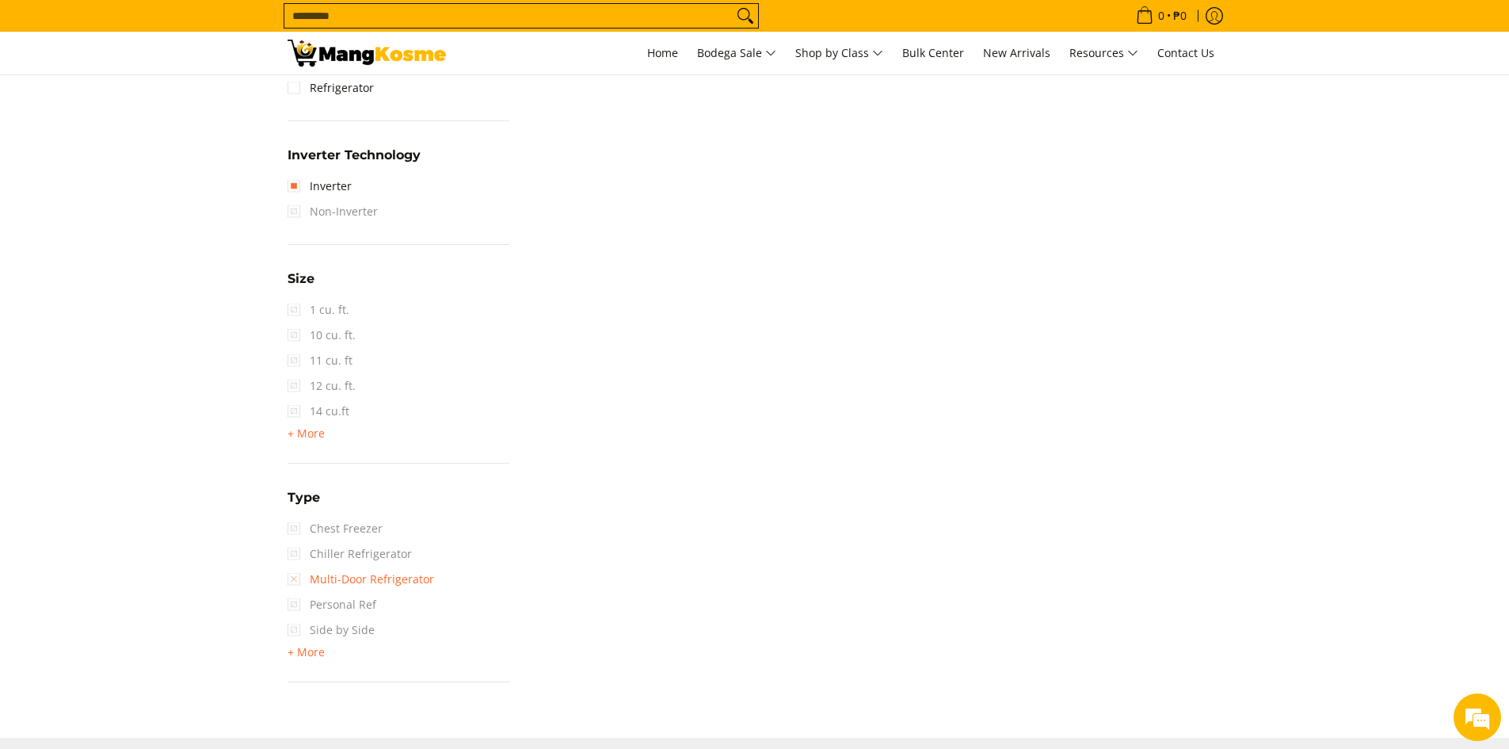
click at [294, 574] on link "Multi-Door Refrigerator" at bounding box center [361, 578] width 147 height 25
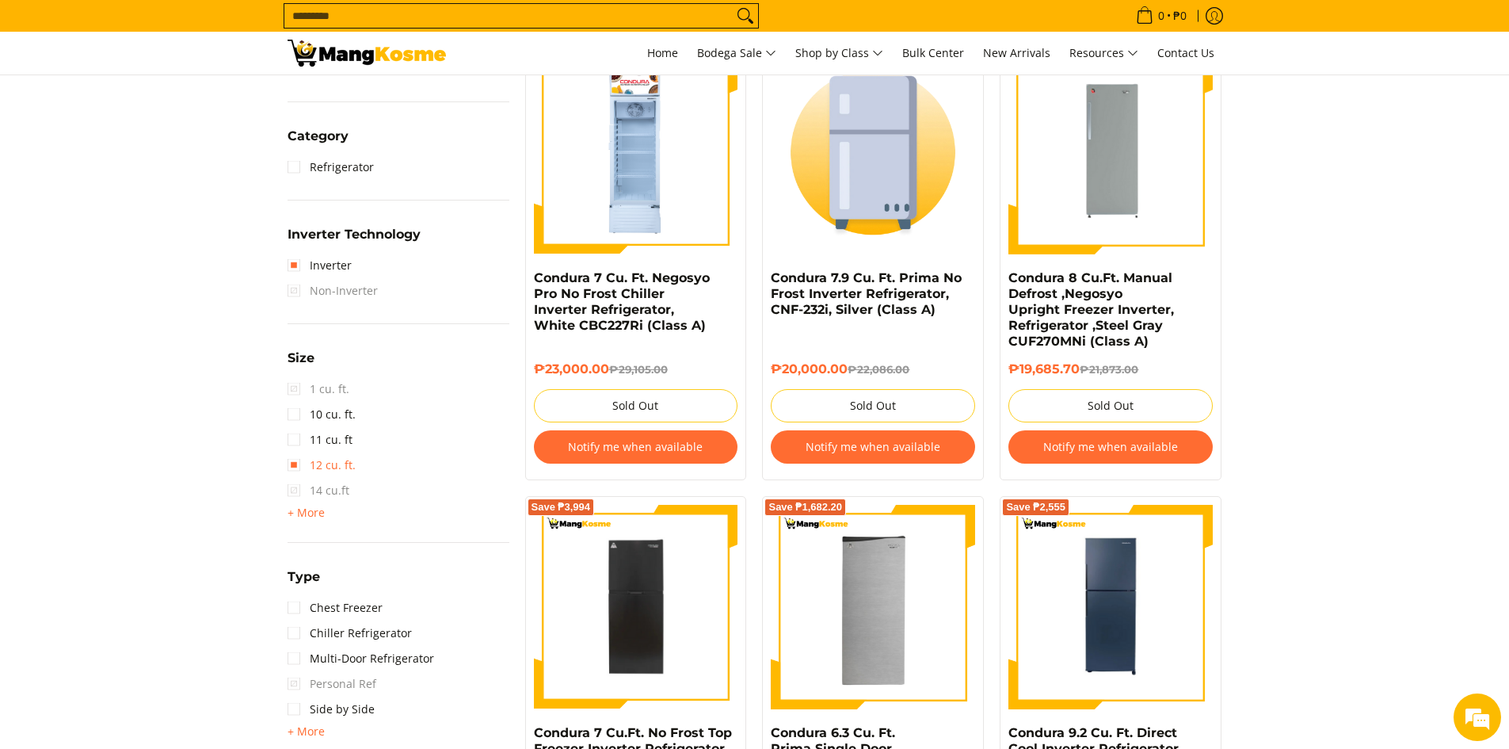
scroll to position [1003, 0]
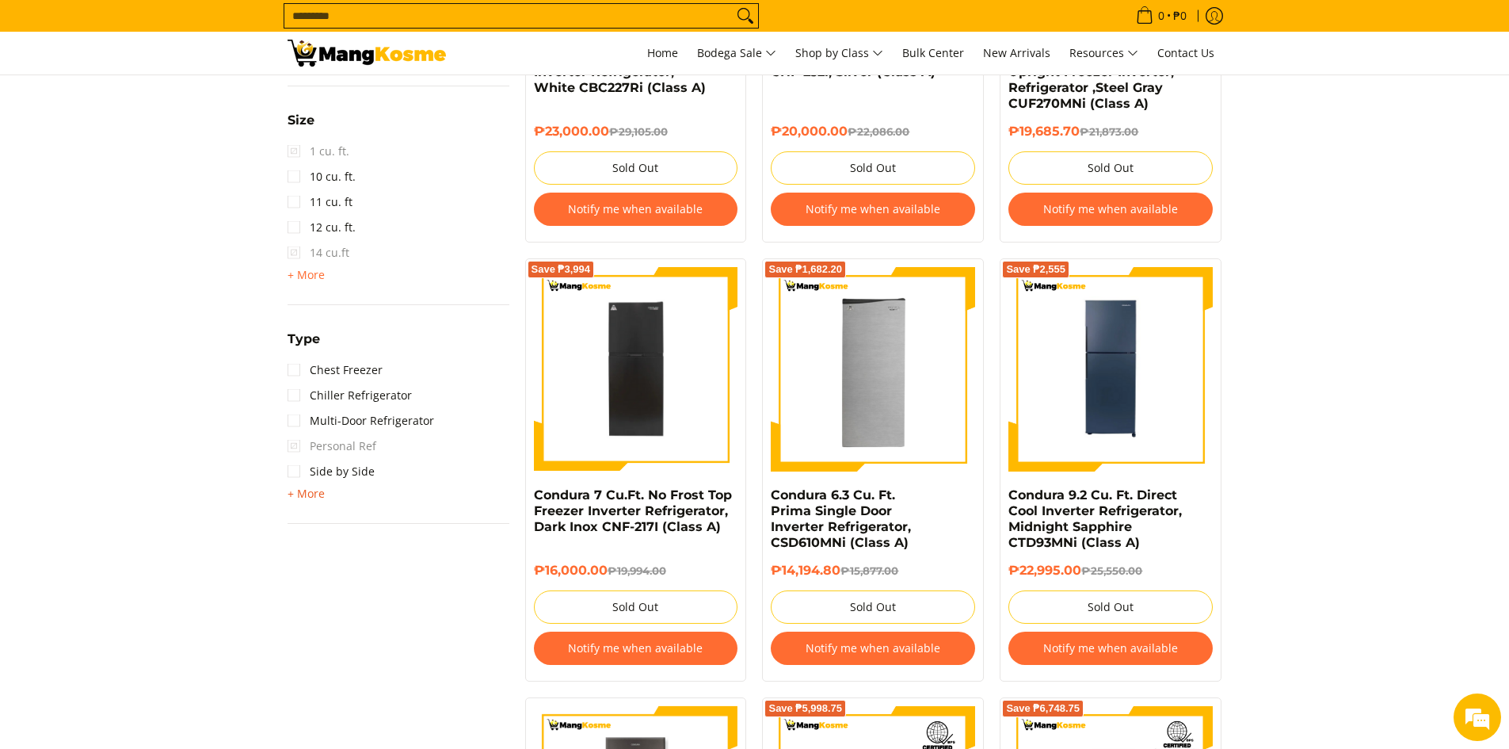
click at [307, 497] on span "+ More" at bounding box center [306, 493] width 37 height 13
click at [298, 524] on link "Two Door" at bounding box center [324, 521] width 72 height 25
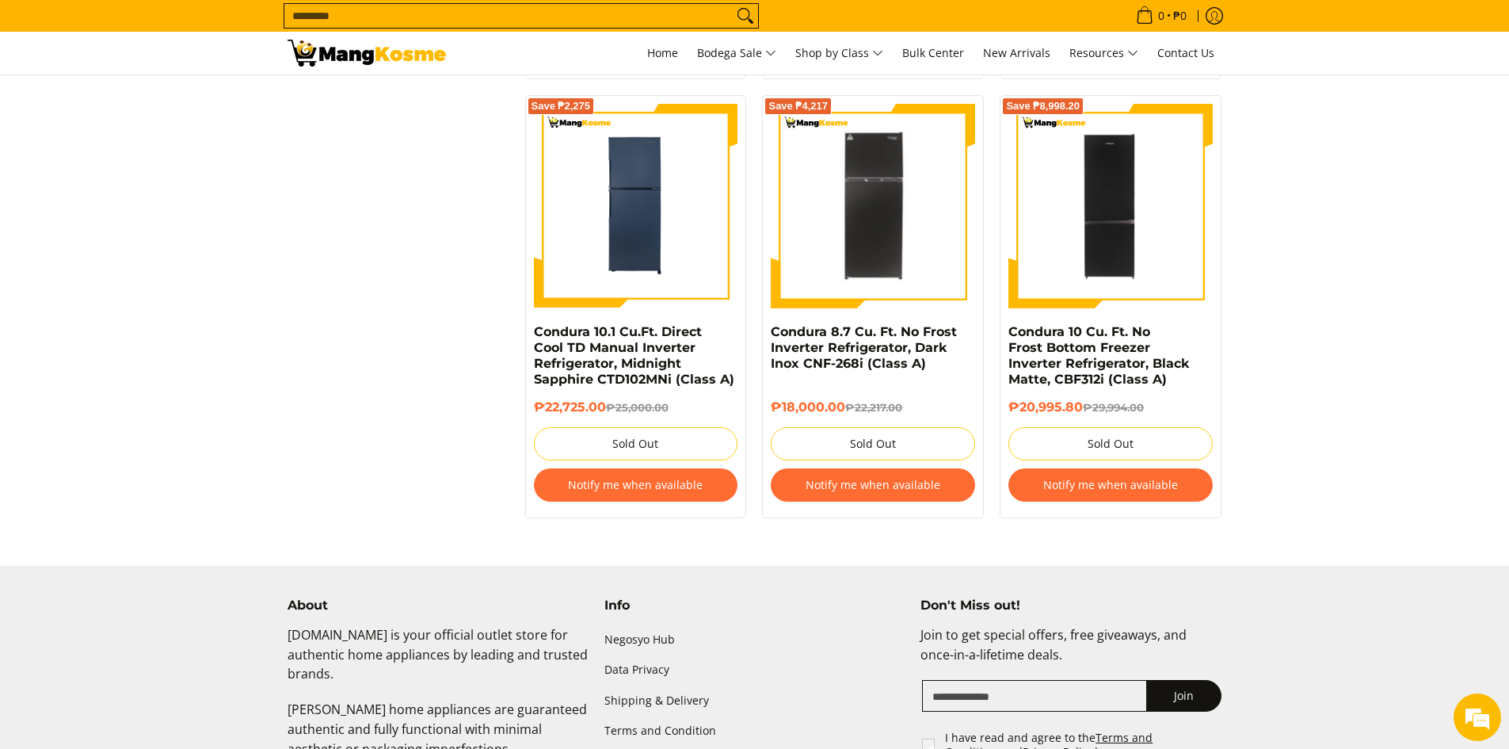
scroll to position [1716, 0]
